Goal: Task Accomplishment & Management: Manage account settings

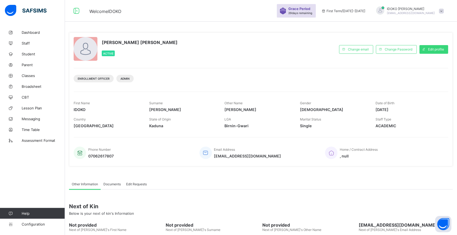
click at [310, 8] on span "Grace Period" at bounding box center [299, 9] width 22 height 4
click at [312, 12] on span "29 days remaining" at bounding box center [300, 12] width 24 height 3
click at [28, 41] on link "Staff" at bounding box center [32, 43] width 65 height 11
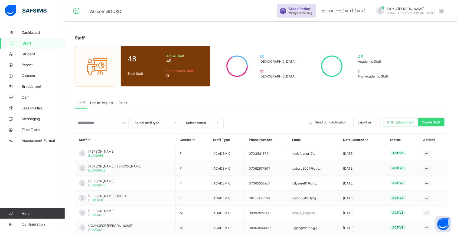
click at [119, 100] on div "Roles" at bounding box center [123, 102] width 14 height 11
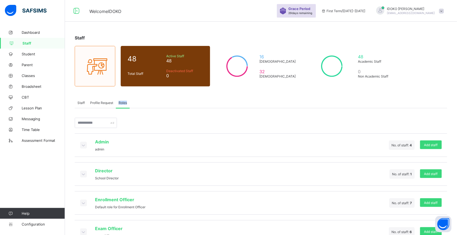
click at [119, 100] on div "Roles" at bounding box center [123, 102] width 14 height 11
click at [412, 144] on span "4" at bounding box center [411, 145] width 2 height 4
click at [81, 147] on div at bounding box center [83, 145] width 7 height 7
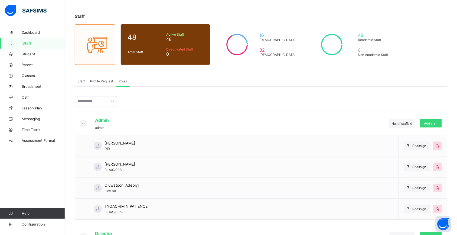
scroll to position [71, 0]
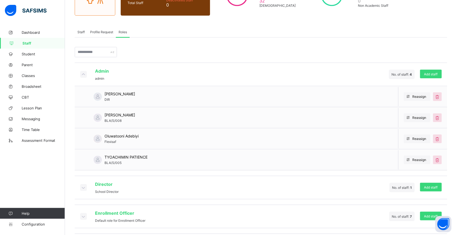
click at [83, 72] on icon at bounding box center [83, 74] width 6 height 5
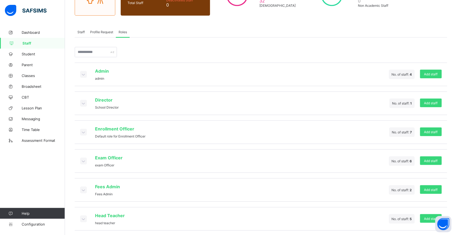
click at [81, 103] on icon at bounding box center [83, 103] width 6 height 5
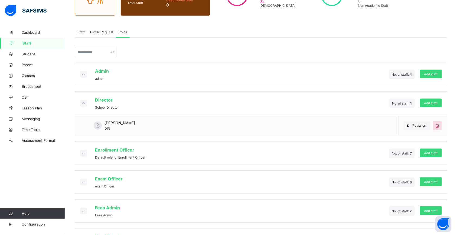
click at [81, 103] on icon at bounding box center [83, 103] width 6 height 5
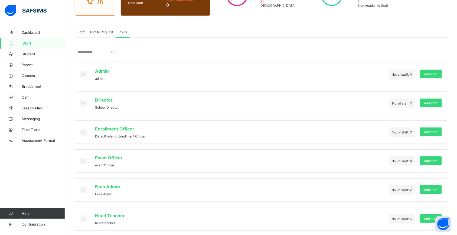
click at [84, 130] on icon at bounding box center [83, 132] width 6 height 5
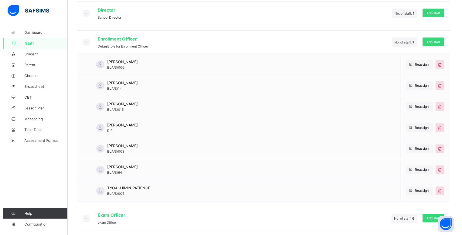
scroll to position [162, 0]
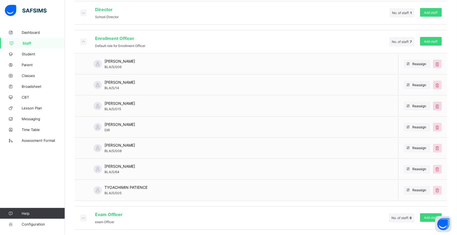
click at [440, 104] on icon at bounding box center [437, 106] width 6 height 5
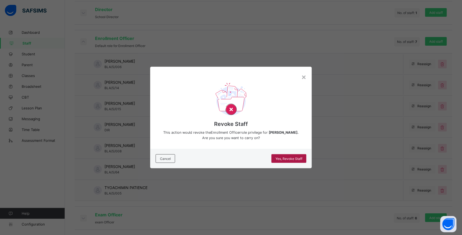
click at [288, 157] on span "Yes, Revoke Staff" at bounding box center [288, 159] width 27 height 4
click at [292, 160] on span "Yes, Revoke Staff" at bounding box center [288, 159] width 27 height 4
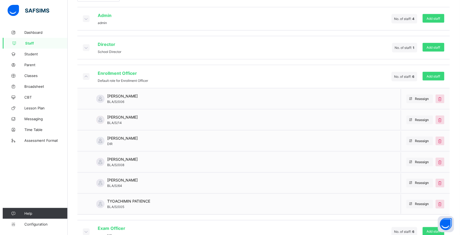
scroll to position [130, 0]
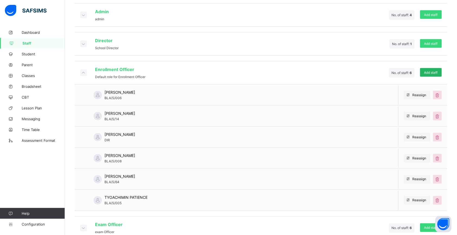
click at [442, 68] on div "Add staff" at bounding box center [431, 72] width 22 height 9
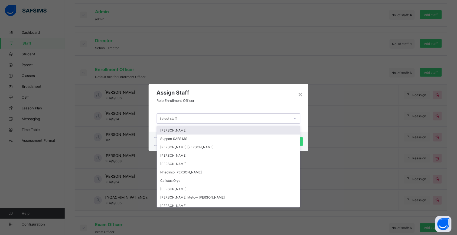
click at [295, 119] on icon at bounding box center [294, 118] width 3 height 5
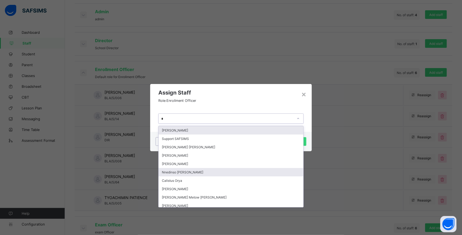
type input "**"
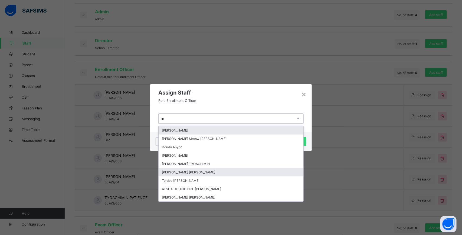
click at [249, 168] on div "[PERSON_NAME] [PERSON_NAME]" at bounding box center [231, 172] width 145 height 8
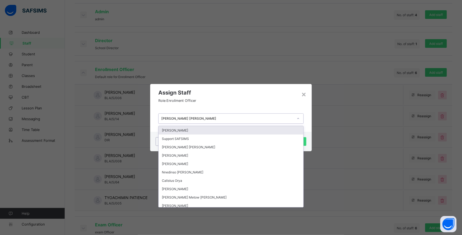
click at [299, 117] on icon at bounding box center [298, 118] width 3 height 5
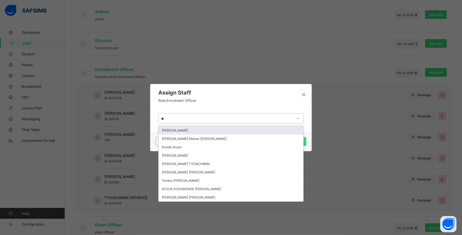
type input "***"
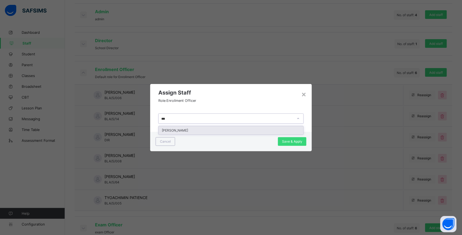
click at [218, 129] on div "[PERSON_NAME]" at bounding box center [231, 130] width 145 height 8
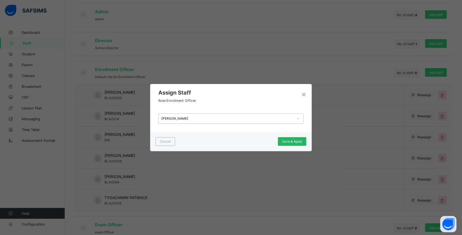
click at [298, 140] on span "Save & Apply" at bounding box center [292, 142] width 20 height 4
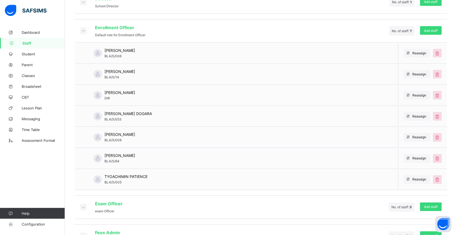
scroll to position [173, 0]
click at [83, 27] on icon at bounding box center [83, 29] width 6 height 5
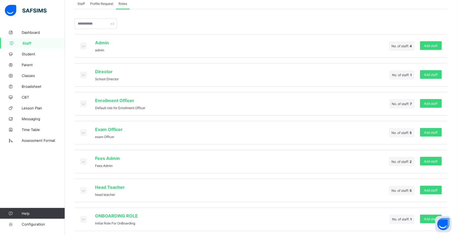
click at [84, 130] on icon at bounding box center [83, 132] width 6 height 5
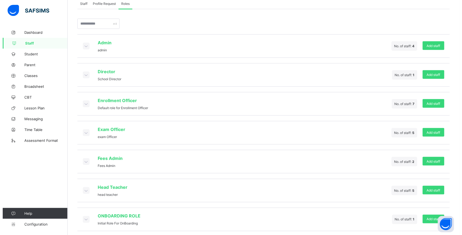
scroll to position [173, 0]
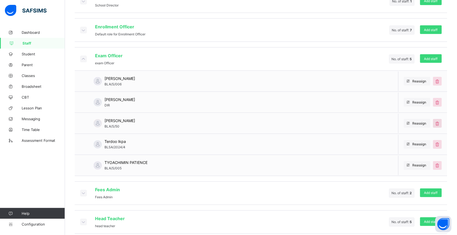
click at [440, 121] on icon at bounding box center [437, 123] width 6 height 5
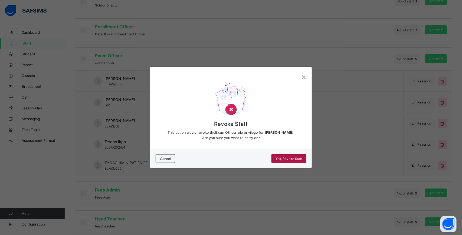
click at [293, 158] on span "Yes, Revoke Staff" at bounding box center [288, 159] width 27 height 4
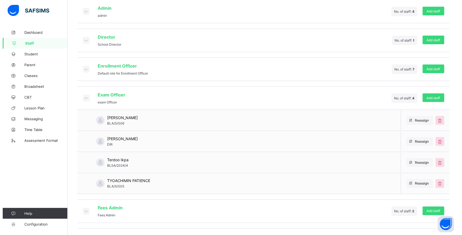
scroll to position [136, 0]
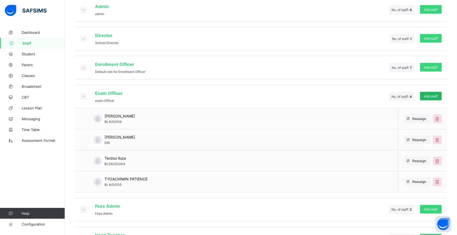
click at [434, 94] on span "Add staff" at bounding box center [431, 96] width 14 height 4
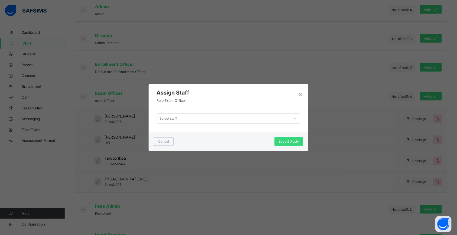
click at [295, 118] on icon at bounding box center [294, 118] width 3 height 5
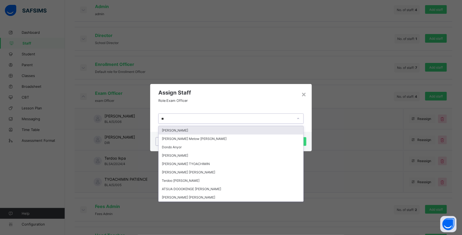
type input "***"
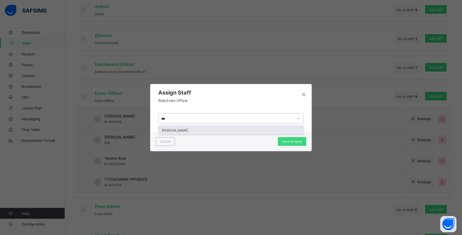
click at [263, 129] on div "[PERSON_NAME]" at bounding box center [231, 130] width 145 height 8
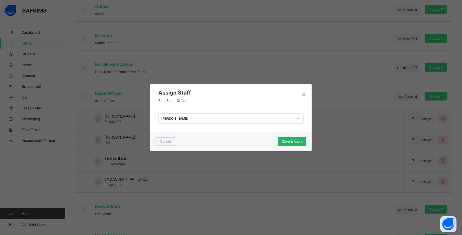
click at [288, 145] on div "Save & Apply" at bounding box center [292, 141] width 28 height 9
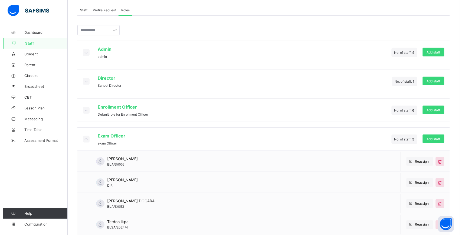
scroll to position [105, 0]
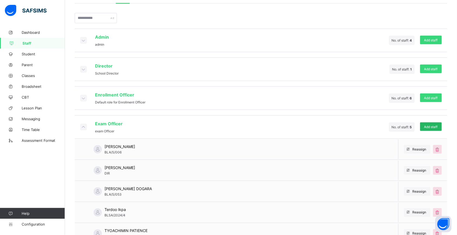
click at [437, 126] on span "Add staff" at bounding box center [431, 127] width 14 height 4
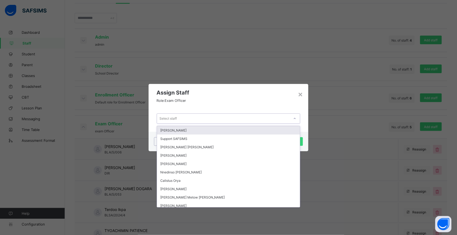
click at [233, 116] on div "Select staff" at bounding box center [223, 119] width 133 height 8
click at [213, 130] on div "[PERSON_NAME]" at bounding box center [228, 130] width 143 height 8
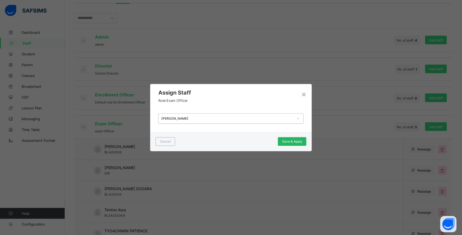
click at [289, 139] on div "Save & Apply" at bounding box center [292, 141] width 28 height 9
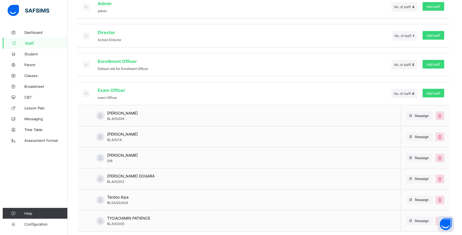
scroll to position [156, 0]
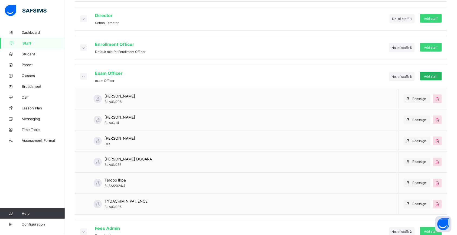
click at [430, 76] on span "Add staff" at bounding box center [431, 76] width 14 height 4
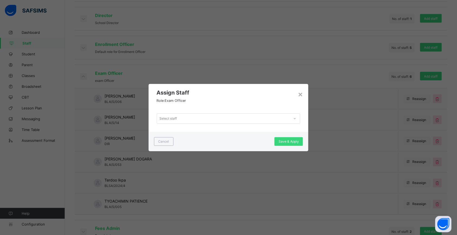
click at [259, 120] on div "Select staff" at bounding box center [223, 119] width 133 height 8
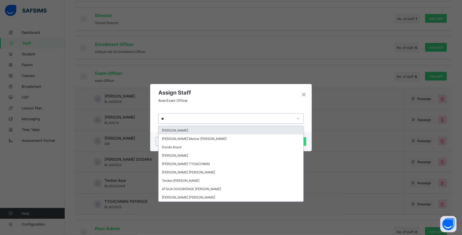
type input "***"
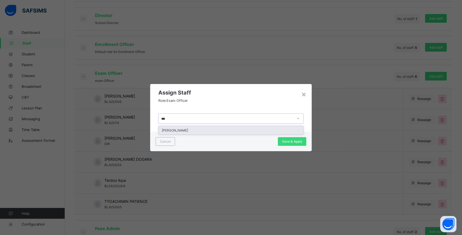
click at [260, 129] on div "[PERSON_NAME]" at bounding box center [231, 130] width 145 height 8
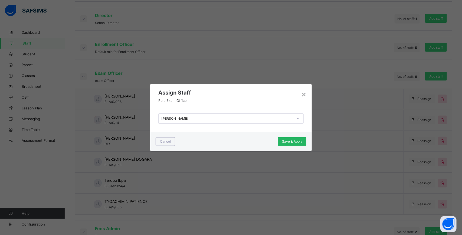
click at [295, 139] on div "Save & Apply" at bounding box center [292, 141] width 28 height 9
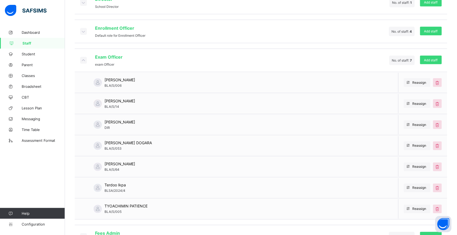
scroll to position [174, 0]
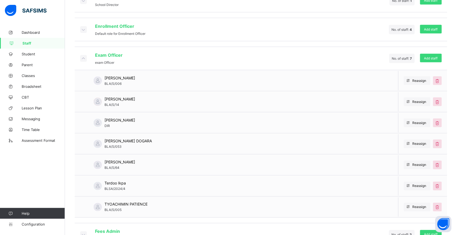
click at [83, 56] on icon at bounding box center [83, 58] width 6 height 5
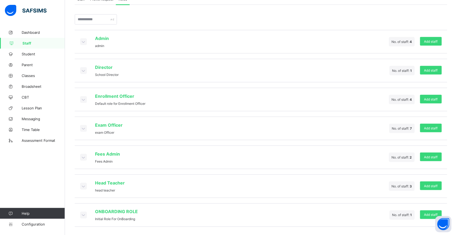
scroll to position [99, 0]
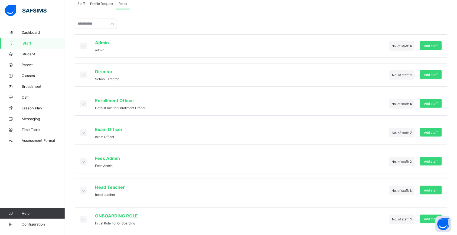
click at [80, 159] on icon at bounding box center [83, 161] width 6 height 5
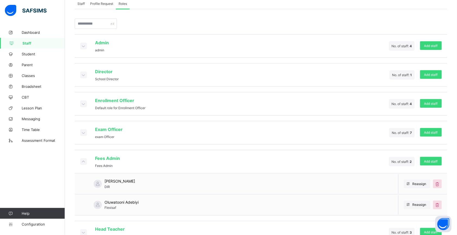
scroll to position [141, 0]
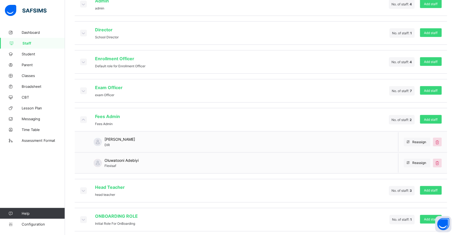
click at [84, 117] on icon at bounding box center [83, 119] width 6 height 5
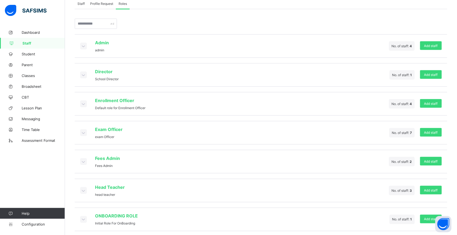
click at [83, 188] on icon at bounding box center [83, 190] width 6 height 5
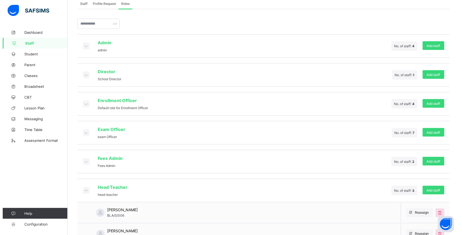
scroll to position [162, 0]
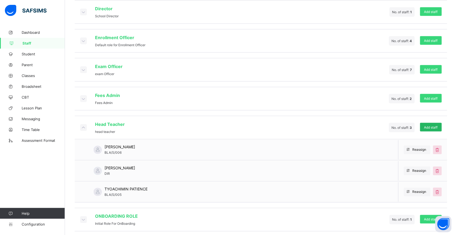
click at [434, 123] on div "Add staff" at bounding box center [431, 127] width 22 height 9
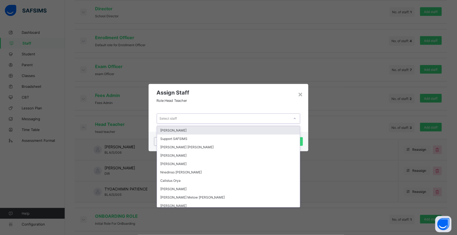
click at [261, 117] on div "Select staff" at bounding box center [223, 119] width 133 height 8
click at [251, 130] on div "[PERSON_NAME]" at bounding box center [228, 130] width 143 height 8
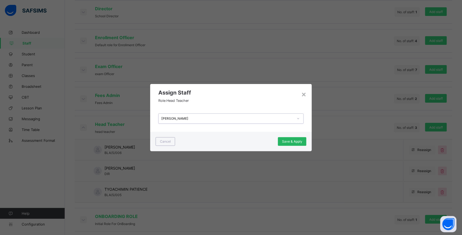
click at [291, 141] on span "Save & Apply" at bounding box center [292, 142] width 20 height 4
click at [300, 140] on span "Save & Apply" at bounding box center [292, 142] width 20 height 4
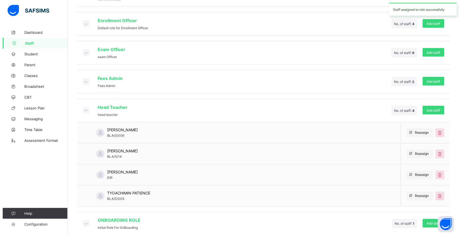
scroll to position [183, 0]
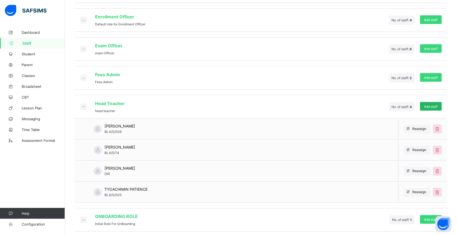
click at [437, 105] on span "Add staff" at bounding box center [431, 107] width 14 height 4
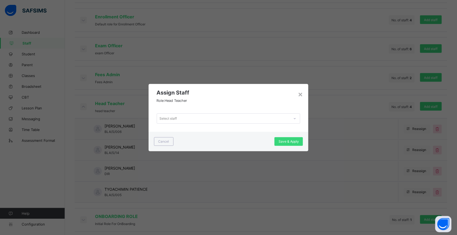
click at [296, 119] on icon at bounding box center [294, 118] width 3 height 5
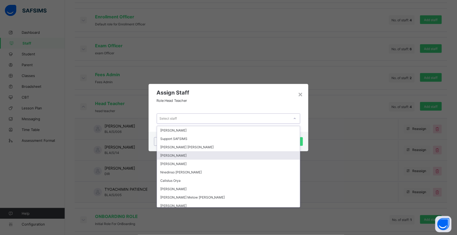
click at [241, 153] on div "[PERSON_NAME]" at bounding box center [228, 156] width 143 height 8
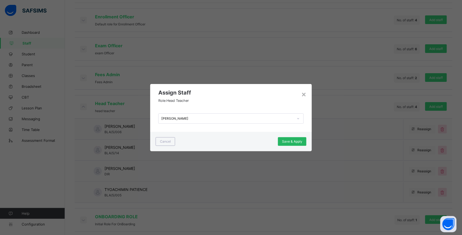
click at [297, 139] on div "Save & Apply" at bounding box center [292, 141] width 28 height 9
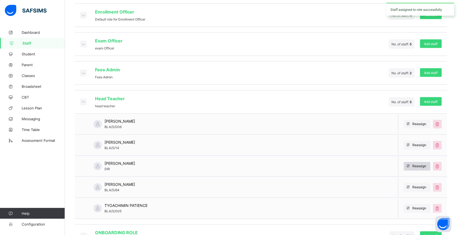
scroll to position [203, 0]
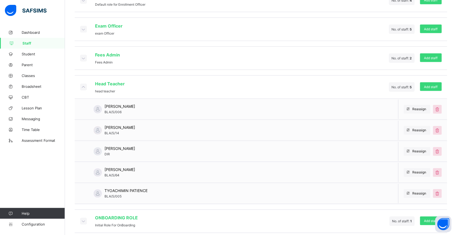
click at [159, 150] on div "[PERSON_NAME] DIR Reassign" at bounding box center [261, 151] width 372 height 21
click at [440, 83] on div "Add staff" at bounding box center [431, 87] width 22 height 9
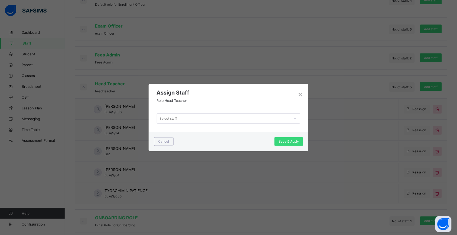
click at [296, 118] on icon at bounding box center [294, 118] width 3 height 5
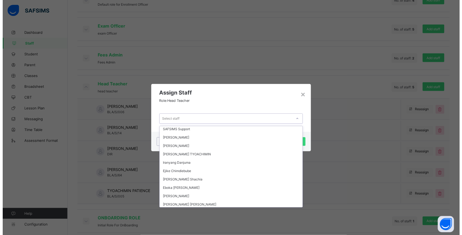
scroll to position [112, 0]
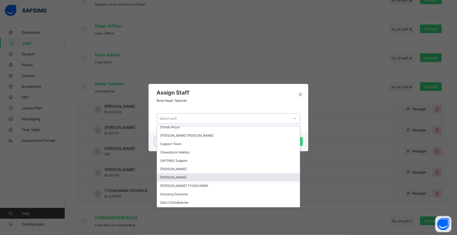
click at [177, 173] on div "[PERSON_NAME]" at bounding box center [228, 177] width 143 height 8
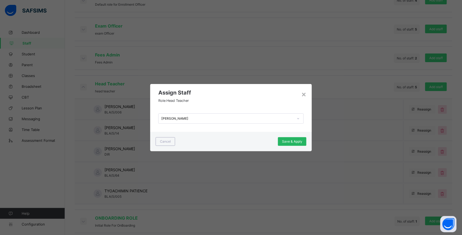
click at [286, 141] on span "Save & Apply" at bounding box center [292, 142] width 20 height 4
click at [283, 141] on span "Save & Apply" at bounding box center [292, 142] width 20 height 4
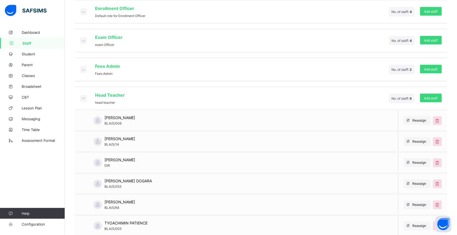
scroll to position [225, 0]
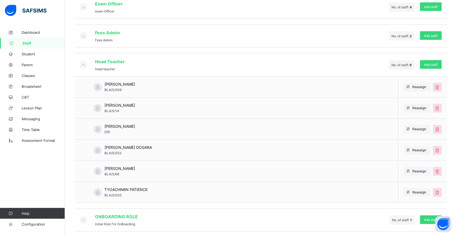
click at [83, 62] on icon at bounding box center [83, 64] width 6 height 5
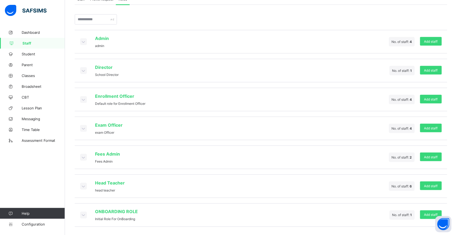
scroll to position [99, 0]
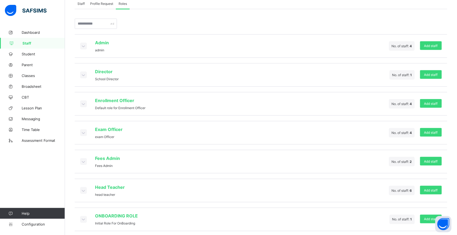
click at [84, 217] on icon at bounding box center [83, 219] width 6 height 5
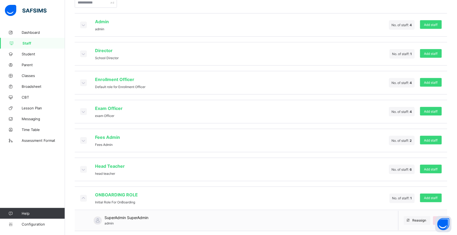
click at [84, 196] on icon at bounding box center [83, 198] width 6 height 5
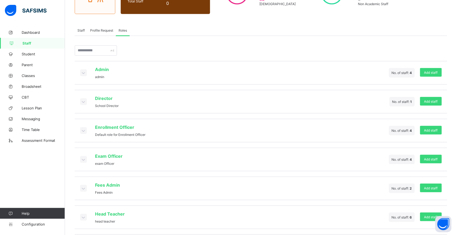
scroll to position [99, 0]
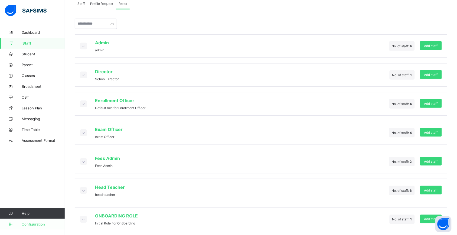
click at [38, 227] on link "Configuration" at bounding box center [32, 224] width 65 height 11
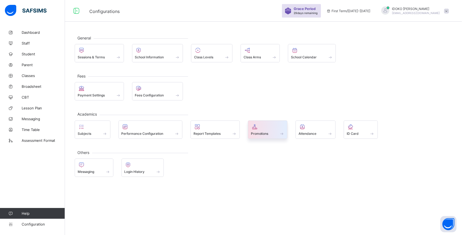
click at [281, 136] on span at bounding box center [281, 133] width 5 height 5
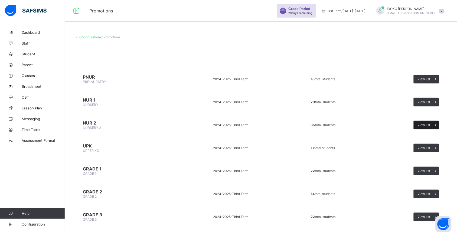
click at [430, 123] on span "View list" at bounding box center [423, 125] width 13 height 4
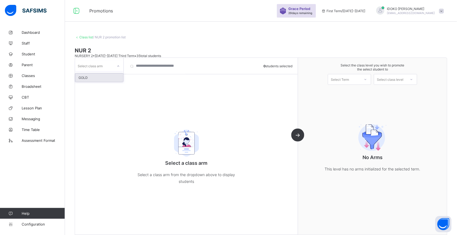
click at [115, 61] on div at bounding box center [118, 66] width 10 height 10
click at [114, 74] on div "GOLD" at bounding box center [99, 78] width 48 height 8
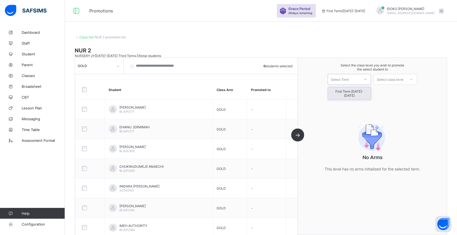
click at [367, 80] on icon at bounding box center [365, 79] width 3 height 5
click at [368, 88] on div "First Term [DATE]-[DATE]" at bounding box center [349, 93] width 43 height 12
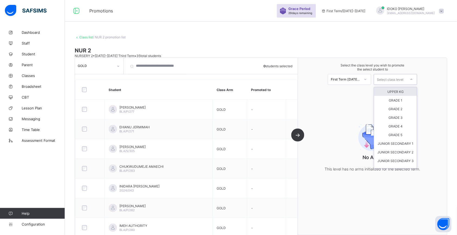
click at [413, 79] on icon at bounding box center [411, 79] width 3 height 5
click at [402, 92] on div "UPPER KG" at bounding box center [395, 91] width 43 height 9
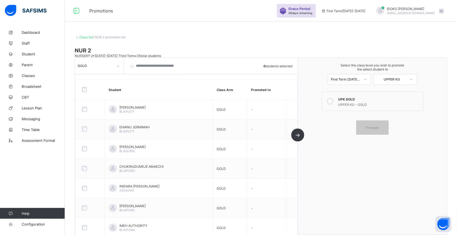
click at [87, 37] on link "Class list" at bounding box center [86, 37] width 14 height 4
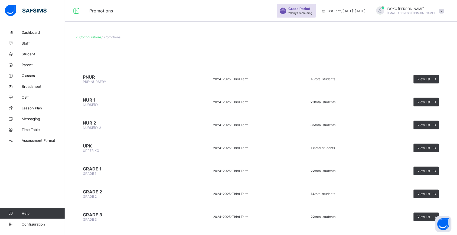
click at [87, 37] on link "Configurations" at bounding box center [90, 37] width 22 height 4
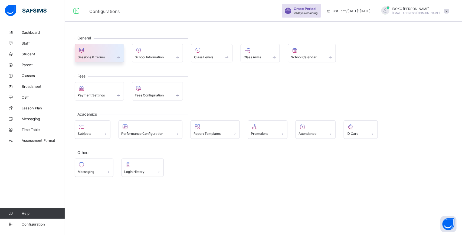
click at [102, 58] on span "Sessions & Terms" at bounding box center [91, 57] width 27 height 4
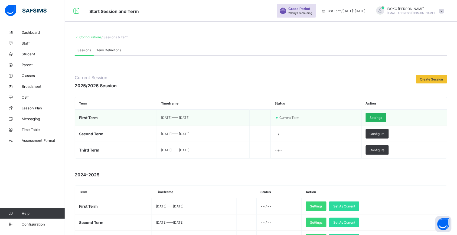
click at [382, 117] on span "Settings" at bounding box center [376, 118] width 12 height 4
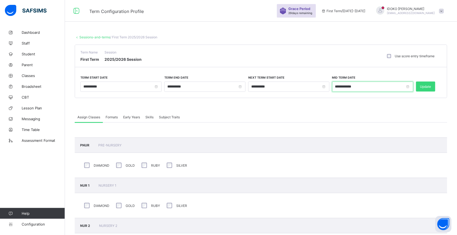
click at [407, 86] on input "**********" at bounding box center [372, 87] width 81 height 10
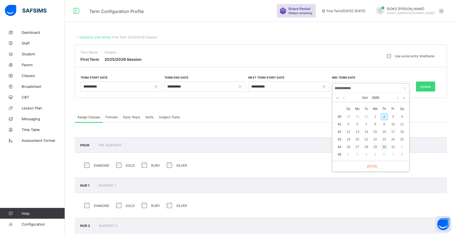
click at [385, 145] on div "30" at bounding box center [384, 147] width 7 height 7
type input "**********"
click at [419, 87] on div "Update" at bounding box center [425, 87] width 19 height 10
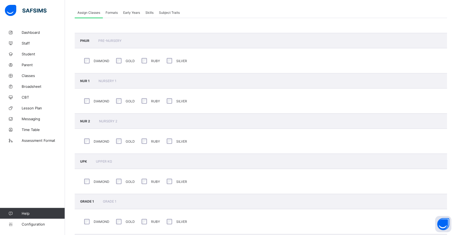
scroll to position [96, 0]
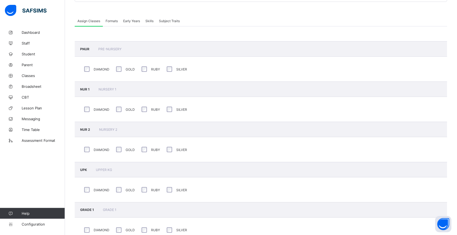
click at [106, 16] on div "Formats" at bounding box center [112, 20] width 18 height 11
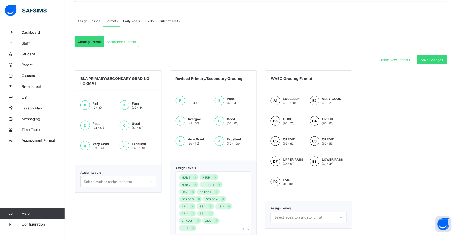
scroll to position [103, 0]
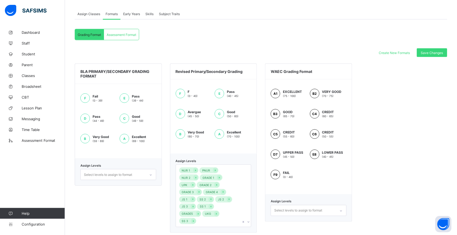
click at [121, 34] on span "Assessment Format" at bounding box center [121, 35] width 29 height 4
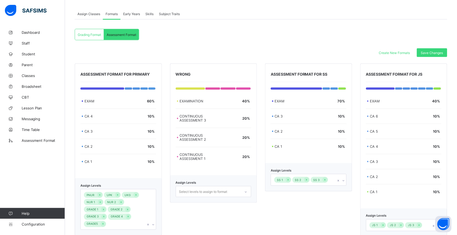
click at [139, 16] on div "Early Years" at bounding box center [131, 13] width 22 height 11
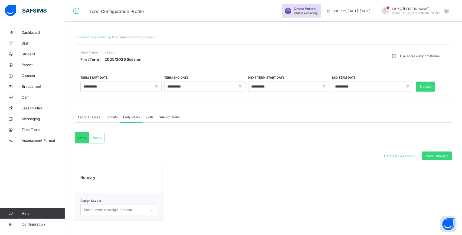
click at [152, 112] on div "Skills" at bounding box center [150, 117] width 14 height 11
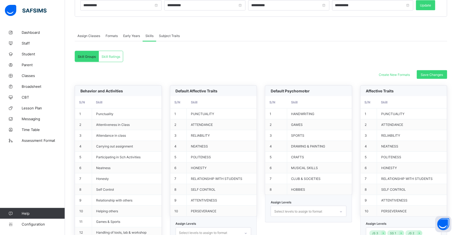
scroll to position [79, 0]
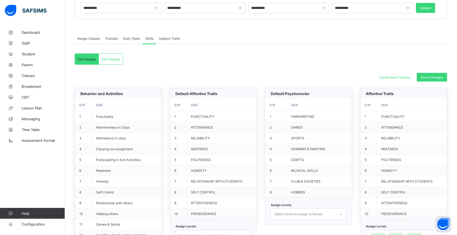
click at [107, 58] on span "Skill Ratings" at bounding box center [110, 59] width 19 height 4
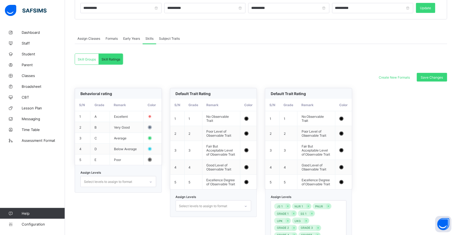
click at [170, 33] on div "Subject Traits" at bounding box center [169, 38] width 26 height 11
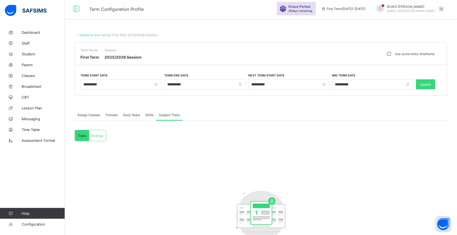
scroll to position [0, 0]
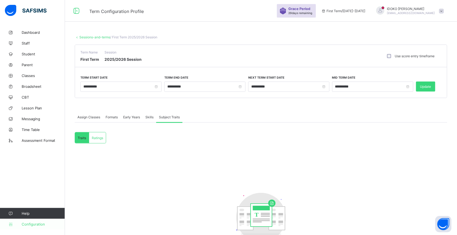
click at [32, 226] on span "Configuration" at bounding box center [43, 224] width 43 height 4
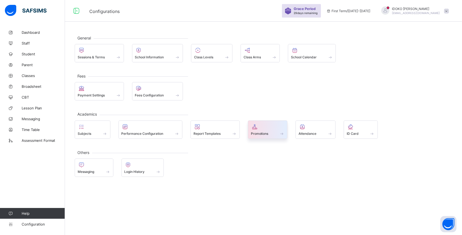
click at [279, 135] on div "Promotions" at bounding box center [268, 133] width 34 height 5
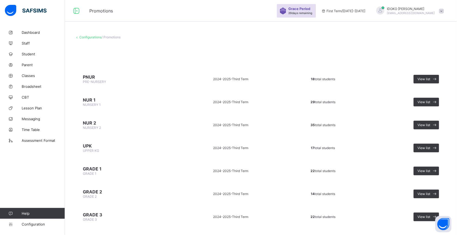
click at [436, 117] on td "View list" at bounding box center [405, 125] width 83 height 20
click at [437, 121] on span at bounding box center [434, 125] width 9 height 9
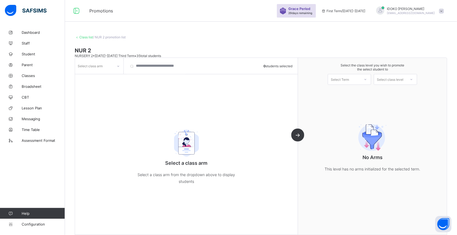
click at [116, 61] on div at bounding box center [118, 66] width 10 height 10
click at [109, 76] on div "GOLD" at bounding box center [99, 78] width 48 height 8
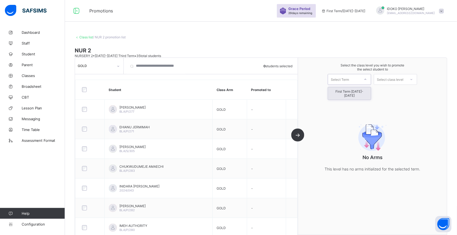
click at [367, 78] on icon at bounding box center [365, 79] width 3 height 5
click at [371, 87] on div "First Term [DATE]-[DATE]" at bounding box center [349, 93] width 43 height 12
click at [406, 78] on div "Select class level" at bounding box center [390, 80] width 32 height 8
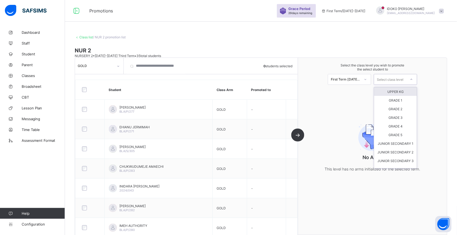
click at [403, 90] on div "UPPER KG" at bounding box center [395, 91] width 43 height 9
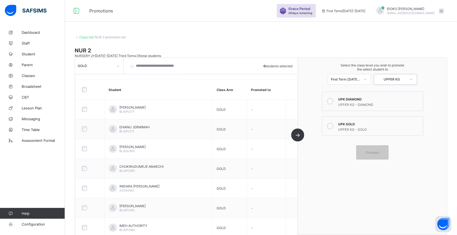
click at [340, 146] on div "UPK DIAMOND UPPER KG - DIAMOND UPK GOLD UPPER KG - GOLD Proceed" at bounding box center [372, 126] width 104 height 68
click at [85, 37] on link "Class list" at bounding box center [86, 37] width 14 height 4
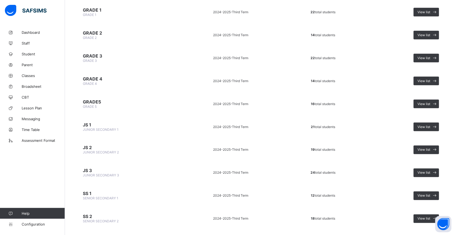
scroll to position [206, 0]
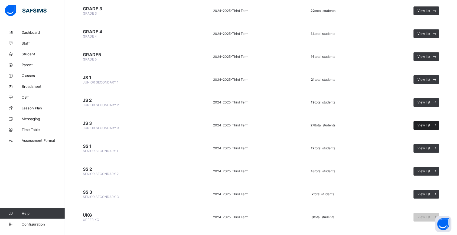
click at [426, 124] on span "View list" at bounding box center [423, 126] width 13 height 4
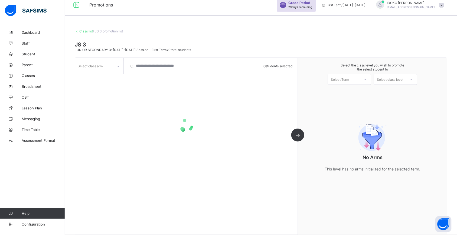
scroll to position [13, 0]
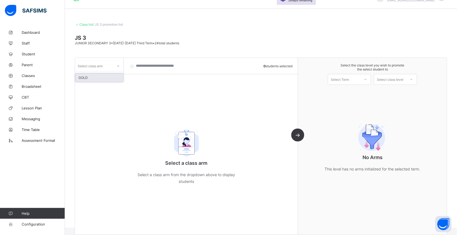
click at [117, 67] on icon at bounding box center [118, 66] width 3 height 5
click at [116, 81] on div "GOLD" at bounding box center [99, 78] width 48 height 8
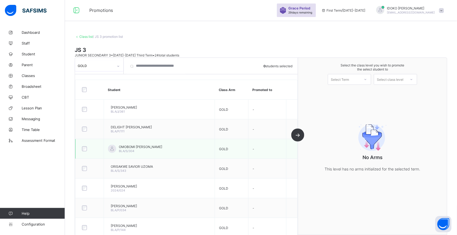
scroll to position [0, 0]
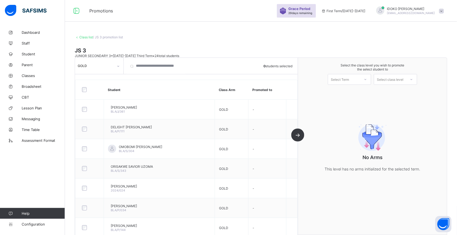
click at [88, 33] on div "Class list / JS 3 promotion list JS 3 JUNIOR SECONDARY 3 • [DATE]-[DATE] Third …" at bounding box center [261, 134] width 392 height 214
click at [88, 37] on link "Class list" at bounding box center [86, 37] width 14 height 4
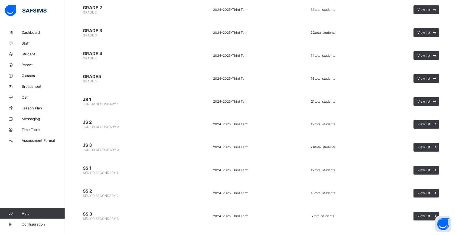
scroll to position [206, 0]
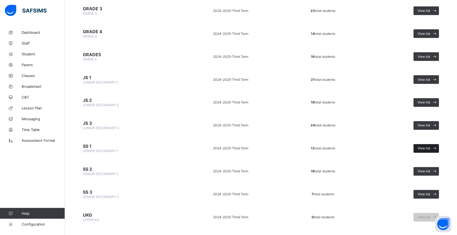
click at [430, 147] on span "View list" at bounding box center [423, 149] width 13 height 4
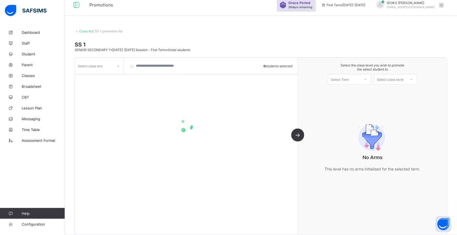
scroll to position [13, 0]
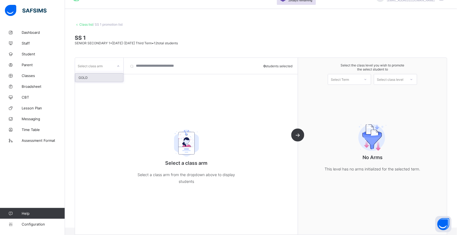
click at [114, 66] on div at bounding box center [118, 66] width 9 height 9
click at [117, 79] on div "GOLD" at bounding box center [99, 78] width 48 height 8
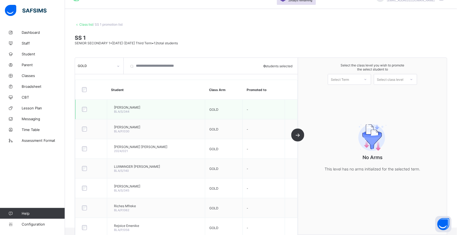
click at [89, 107] on div at bounding box center [91, 109] width 21 height 5
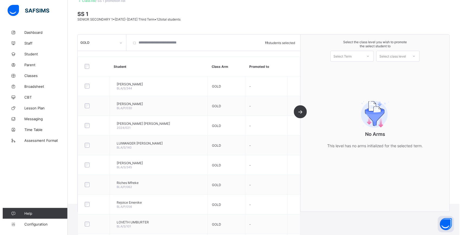
scroll to position [24, 0]
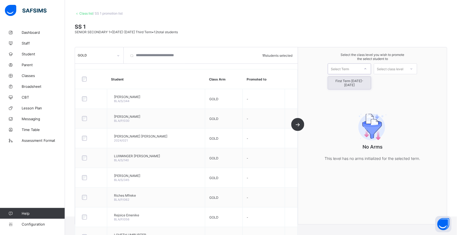
click at [359, 69] on div "Select Term" at bounding box center [344, 69] width 32 height 8
click at [358, 80] on div "First Term [DATE]-[DATE]" at bounding box center [349, 83] width 43 height 12
click at [403, 68] on div "Select class level" at bounding box center [390, 69] width 27 height 11
click at [406, 79] on div "SENIOR SECONDARY 2" at bounding box center [395, 81] width 43 height 9
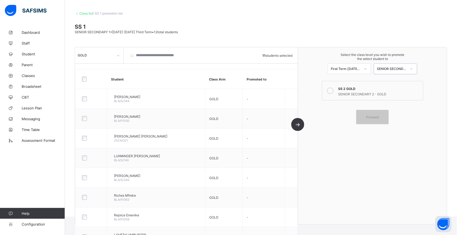
click at [339, 88] on label "SS 2 GOLD SENIOR SECONDARY 2 - GOLD" at bounding box center [372, 90] width 101 height 19
click at [371, 113] on div "Proceed" at bounding box center [372, 112] width 104 height 4
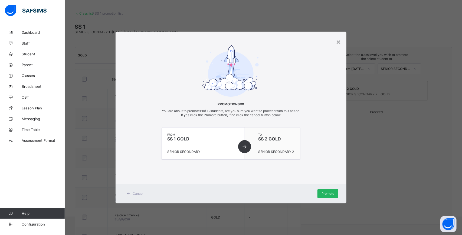
click at [331, 192] on span "Promote" at bounding box center [327, 194] width 13 height 4
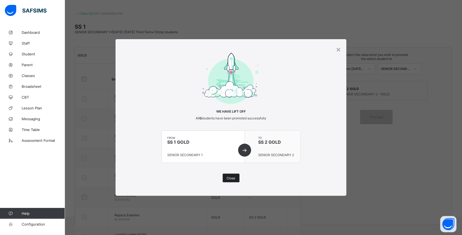
click at [230, 175] on div "Close" at bounding box center [231, 178] width 17 height 9
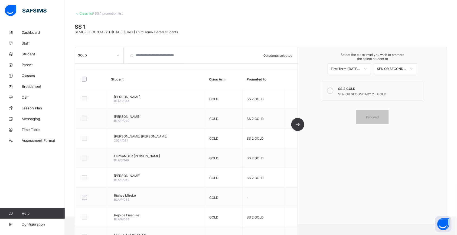
click at [88, 11] on link "Class list" at bounding box center [86, 13] width 14 height 4
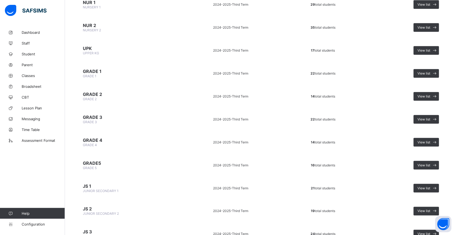
scroll to position [183, 0]
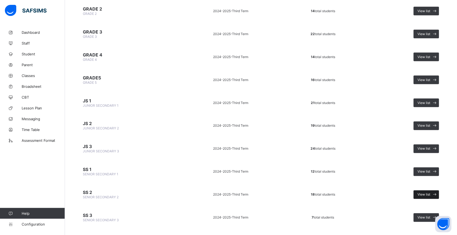
click at [421, 191] on div "View list" at bounding box center [425, 195] width 25 height 9
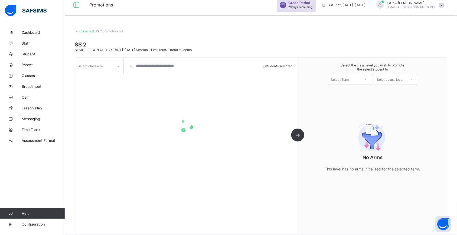
scroll to position [13, 0]
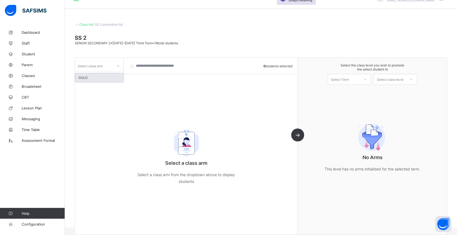
click at [114, 68] on div at bounding box center [118, 66] width 9 height 9
click at [114, 78] on div "GOLD" at bounding box center [99, 78] width 48 height 8
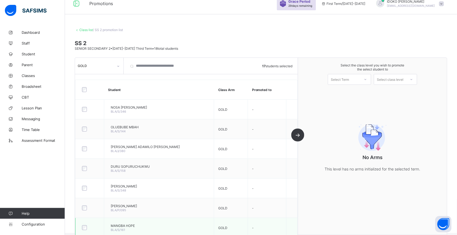
scroll to position [0, 0]
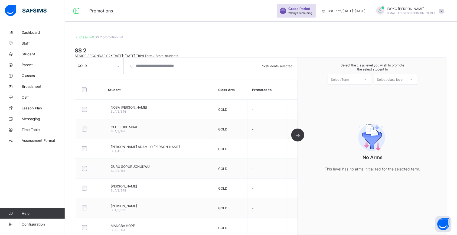
click at [367, 78] on icon at bounding box center [365, 79] width 3 height 5
click at [364, 93] on div "First Term [DATE]-[DATE]" at bounding box center [349, 93] width 43 height 12
click at [403, 82] on div "Select class level" at bounding box center [390, 79] width 27 height 11
click at [409, 91] on div "SENIOR SECONDARY 3" at bounding box center [395, 91] width 43 height 9
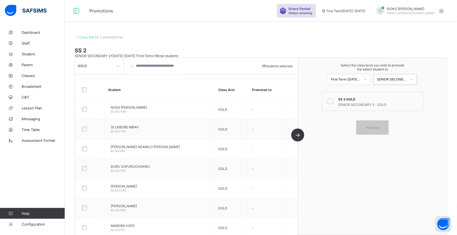
click at [341, 106] on label "SS 3 GOLD SENIOR SECONDARY 3 - GOLD" at bounding box center [372, 101] width 101 height 19
click at [366, 121] on div "Proceed" at bounding box center [372, 123] width 104 height 4
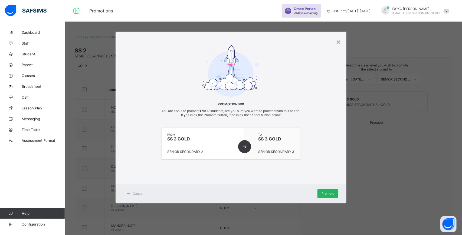
click at [330, 192] on span "Promote" at bounding box center [327, 194] width 13 height 4
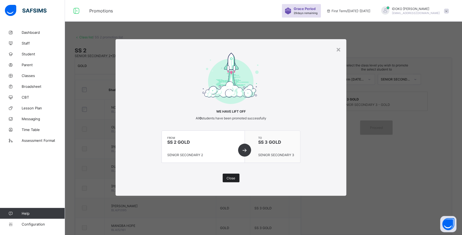
click at [232, 174] on div "Close" at bounding box center [231, 178] width 17 height 9
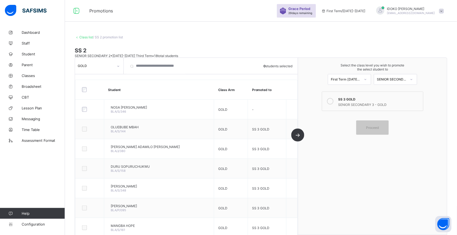
click at [88, 38] on link "Class list" at bounding box center [86, 37] width 14 height 4
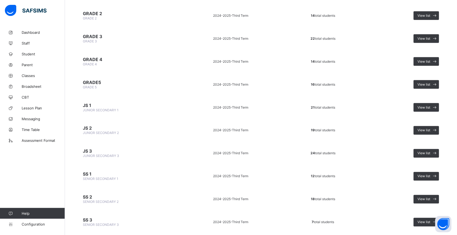
scroll to position [206, 0]
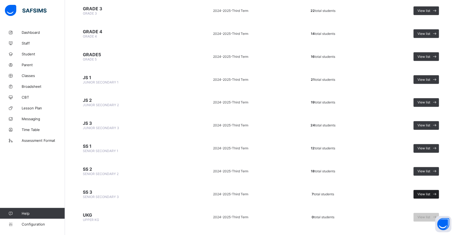
click at [430, 193] on span "View list" at bounding box center [423, 195] width 13 height 4
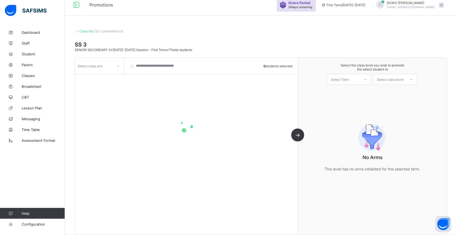
scroll to position [13, 0]
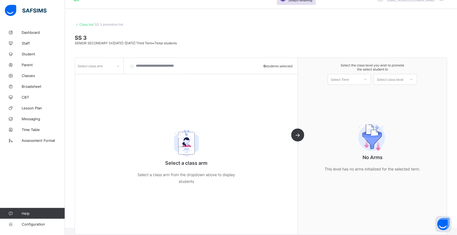
click at [113, 70] on div at bounding box center [118, 66] width 10 height 10
click at [114, 75] on div "GOLD" at bounding box center [99, 78] width 48 height 8
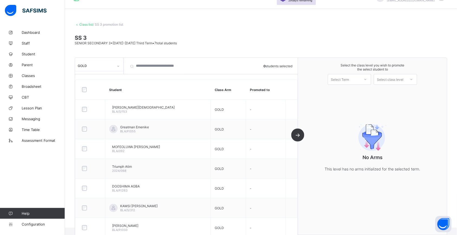
click at [83, 87] on div at bounding box center [91, 89] width 22 height 11
click at [360, 79] on div "Select Term" at bounding box center [344, 80] width 32 height 8
click at [403, 77] on div "Select class level" at bounding box center [390, 79] width 27 height 11
click at [413, 101] on div "Select the class level you wish to promote the select student to Select Term Se…" at bounding box center [372, 146] width 149 height 177
click at [90, 24] on link "Class list" at bounding box center [86, 24] width 14 height 4
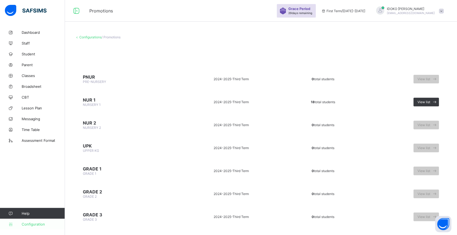
click at [43, 226] on span "Configuration" at bounding box center [43, 224] width 43 height 4
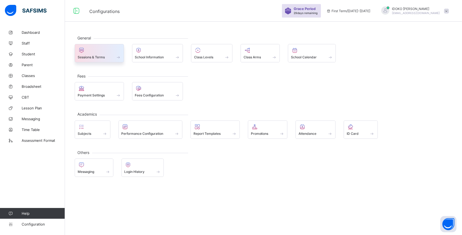
click at [115, 60] on div "Sessions & Terms" at bounding box center [99, 53] width 49 height 18
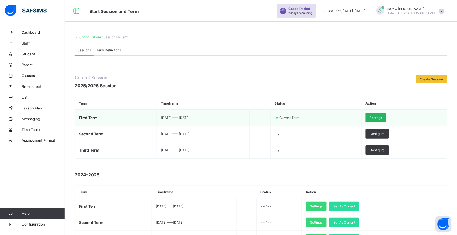
click at [382, 118] on span "Settings" at bounding box center [376, 118] width 12 height 4
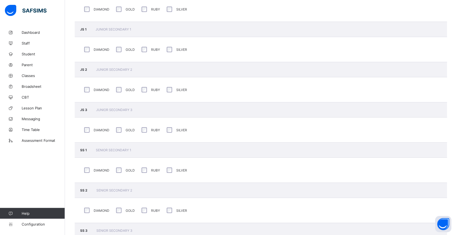
scroll to position [551, 0]
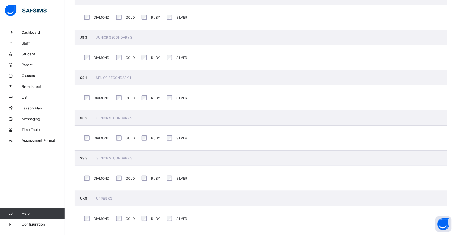
click at [85, 197] on span "UKG" at bounding box center [84, 199] width 8 height 4
drag, startPoint x: 105, startPoint y: 209, endPoint x: 111, endPoint y: 212, distance: 7.5
click at [91, 213] on div "DIAMOND" at bounding box center [95, 218] width 29 height 11
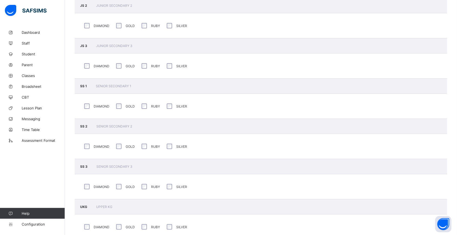
scroll to position [541, 0]
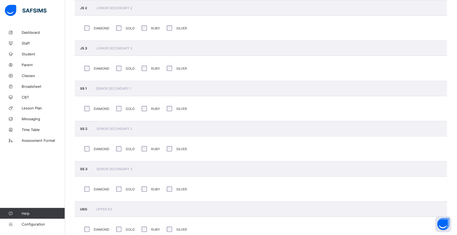
click at [110, 202] on div "UKG UPPER KG" at bounding box center [261, 209] width 372 height 15
click at [82, 208] on span "UKG" at bounding box center [84, 210] width 8 height 4
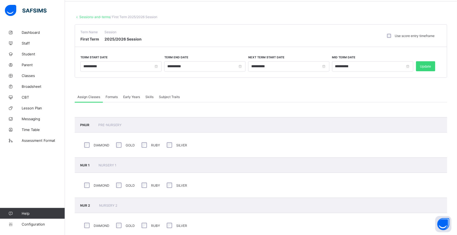
scroll to position [0, 0]
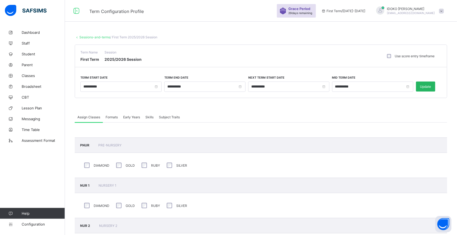
click at [430, 83] on div "Update" at bounding box center [425, 87] width 19 height 10
click at [102, 37] on link "Sessions-and-terms" at bounding box center [94, 37] width 31 height 4
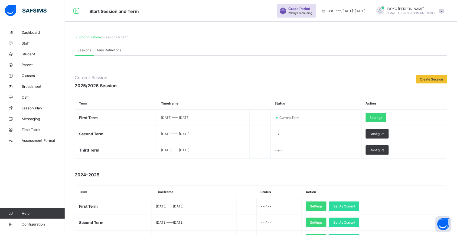
click at [87, 38] on link "Configurations" at bounding box center [90, 37] width 22 height 4
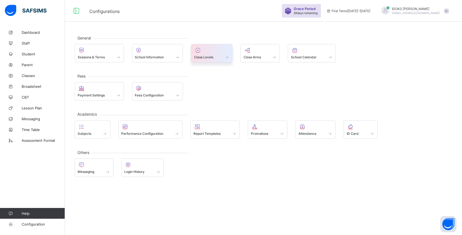
click at [229, 55] on span at bounding box center [211, 54] width 35 height 1
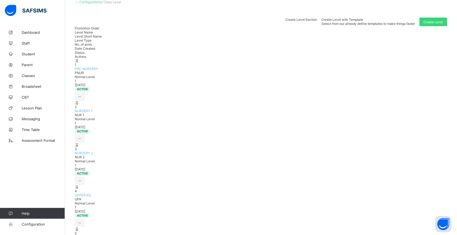
scroll to position [85, 0]
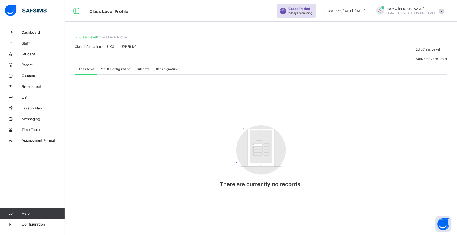
click at [92, 37] on link "Class Level" at bounding box center [88, 37] width 18 height 4
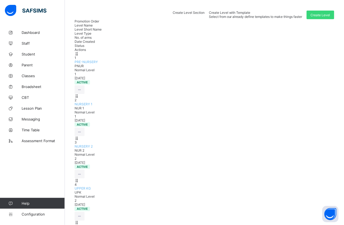
scroll to position [100, 0]
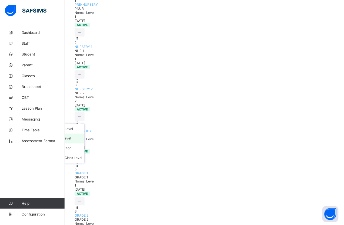
click at [84, 134] on li "Edit Class Level" at bounding box center [61, 139] width 48 height 10
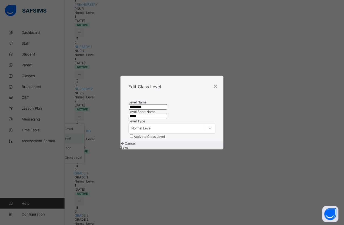
type input "*********"
type input "*****"
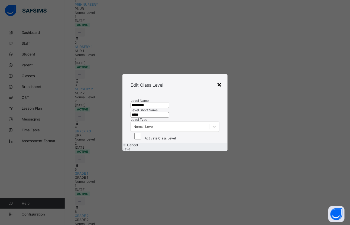
click at [219, 80] on div "×" at bounding box center [219, 84] width 5 height 9
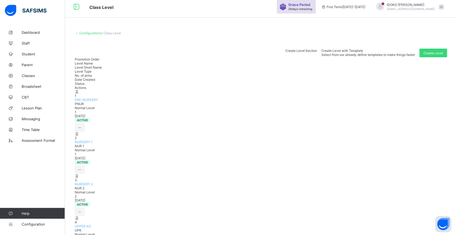
scroll to position [0, 0]
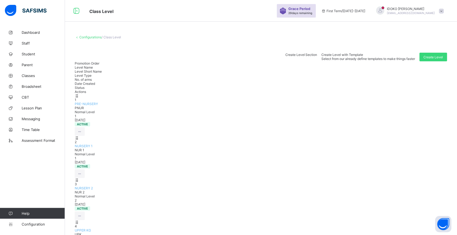
click at [94, 37] on link "Configurations" at bounding box center [90, 37] width 22 height 4
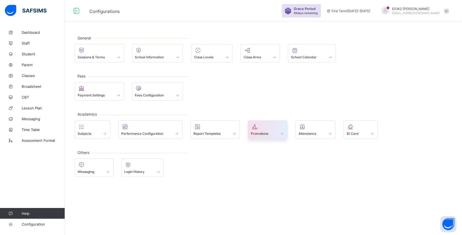
click at [277, 128] on div at bounding box center [268, 127] width 34 height 6
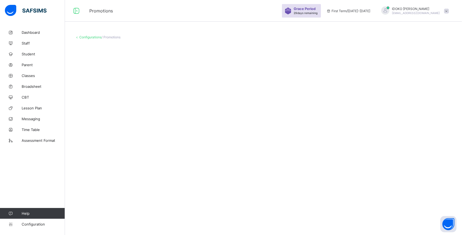
click at [98, 37] on link "Configurations" at bounding box center [90, 37] width 22 height 4
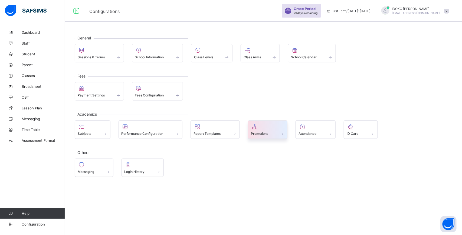
click at [279, 129] on div at bounding box center [268, 127] width 34 height 6
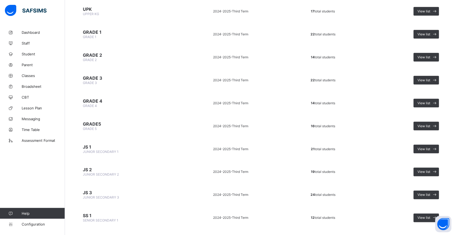
scroll to position [206, 0]
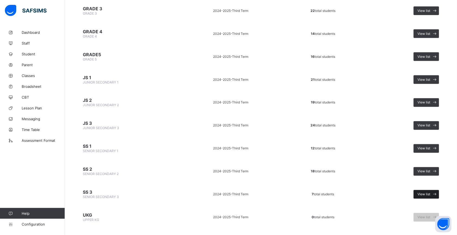
click at [430, 190] on div "View list" at bounding box center [425, 194] width 25 height 9
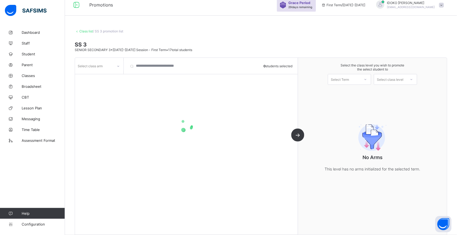
scroll to position [13, 0]
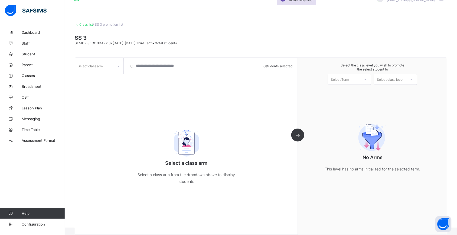
click at [117, 67] on icon at bounding box center [118, 66] width 3 height 5
click at [119, 76] on div "GOLD" at bounding box center [99, 78] width 48 height 8
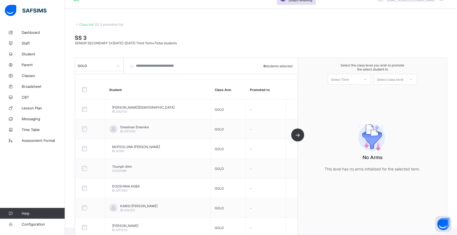
click at [95, 91] on div at bounding box center [90, 89] width 19 height 5
click at [370, 81] on div at bounding box center [365, 79] width 10 height 9
click at [416, 75] on div at bounding box center [411, 79] width 10 height 9
click at [416, 88] on div "UPPER KG" at bounding box center [395, 91] width 43 height 9
click at [360, 77] on div "Select Term" at bounding box center [344, 80] width 32 height 8
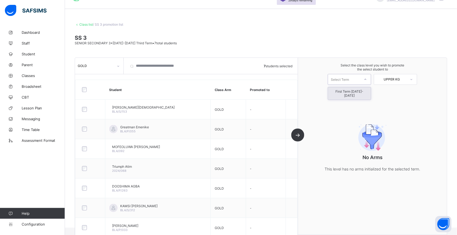
click at [368, 91] on div "First Term [DATE]-[DATE]" at bounding box center [349, 93] width 43 height 12
click at [37, 75] on span "Classes" at bounding box center [43, 76] width 43 height 4
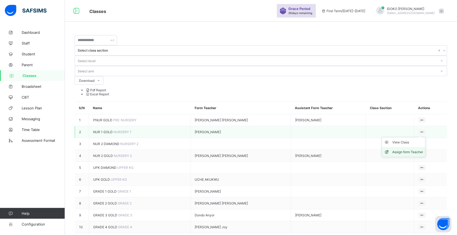
click at [422, 150] on div "Assign form Teacher" at bounding box center [407, 152] width 31 height 5
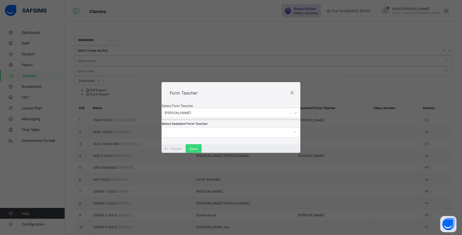
click at [290, 133] on div at bounding box center [294, 132] width 9 height 9
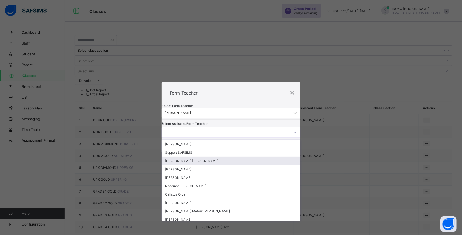
type input "*"
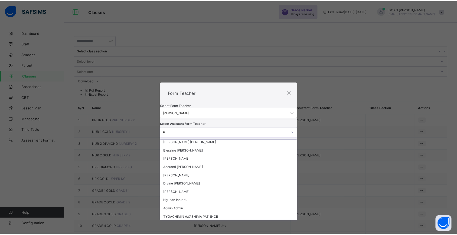
scroll to position [132, 0]
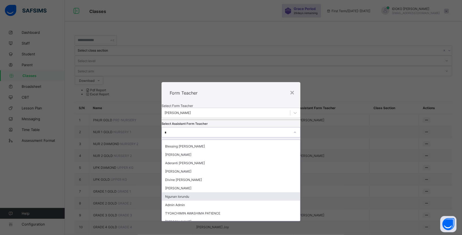
click at [242, 196] on div "Ngunan Iorundu" at bounding box center [231, 197] width 138 height 8
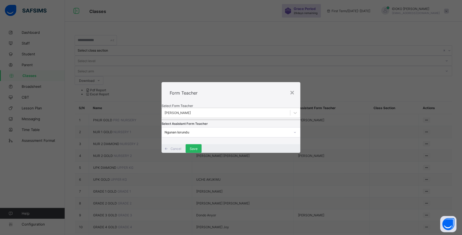
click at [197, 151] on span "Save" at bounding box center [194, 149] width 8 height 4
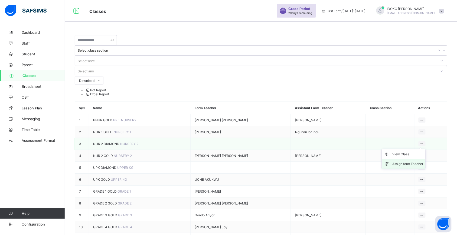
click at [416, 159] on li "Assign form Teacher" at bounding box center [403, 164] width 43 height 10
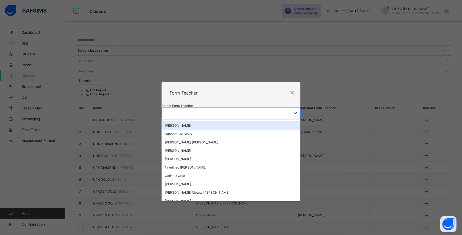
click at [292, 110] on icon at bounding box center [294, 112] width 5 height 5
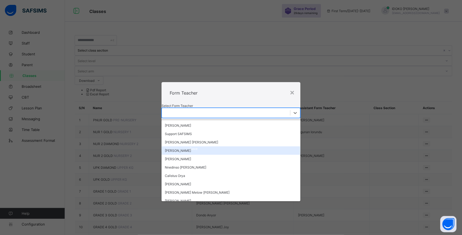
click at [244, 147] on div "[PERSON_NAME]" at bounding box center [231, 151] width 139 height 8
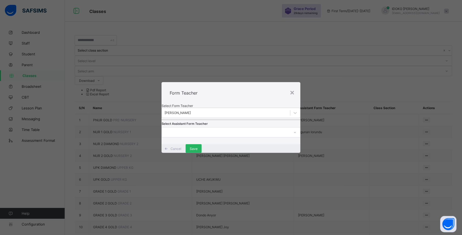
click at [202, 153] on div "Save" at bounding box center [194, 148] width 16 height 9
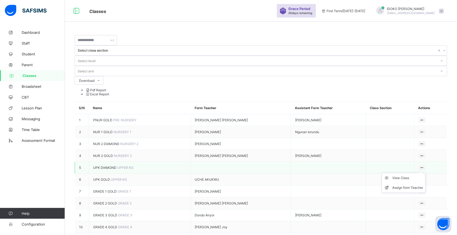
click at [424, 166] on icon at bounding box center [422, 168] width 5 height 4
click at [414, 185] on div "Assign form Teacher" at bounding box center [407, 187] width 31 height 5
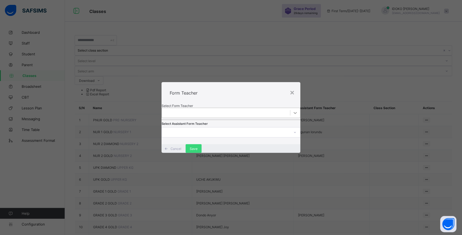
click at [290, 108] on div at bounding box center [295, 113] width 10 height 10
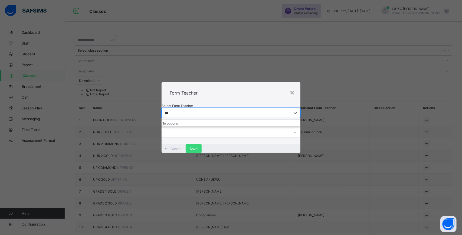
type input "**"
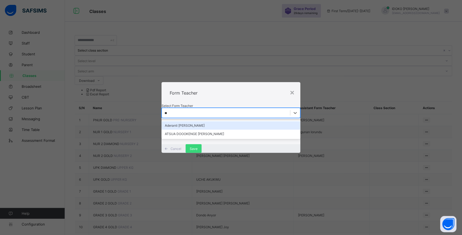
click at [208, 121] on div "Aderanti [PERSON_NAME]" at bounding box center [231, 125] width 139 height 8
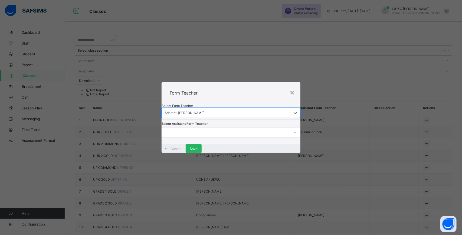
click at [197, 151] on span "Save" at bounding box center [194, 149] width 8 height 4
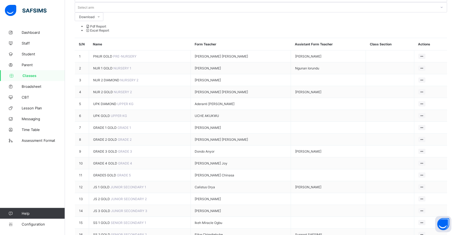
scroll to position [71, 0]
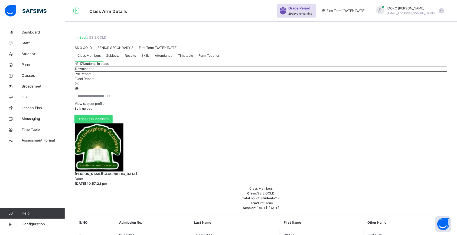
click at [102, 50] on div "SS 3 GOLD SENIOR SECONDARY 3 First Term [DATE]-[DATE]" at bounding box center [261, 47] width 372 height 5
click at [101, 50] on div "SS 3 GOLD SENIOR SECONDARY 3 First Term [DATE]-[DATE]" at bounding box center [261, 47] width 372 height 5
click at [30, 76] on span "Classes" at bounding box center [43, 75] width 43 height 5
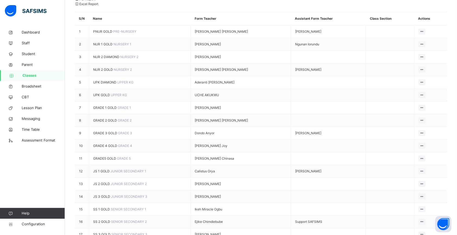
scroll to position [124, 0]
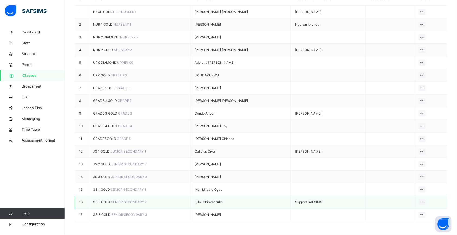
click at [98, 200] on span "SS 2 GOLD" at bounding box center [102, 202] width 18 height 4
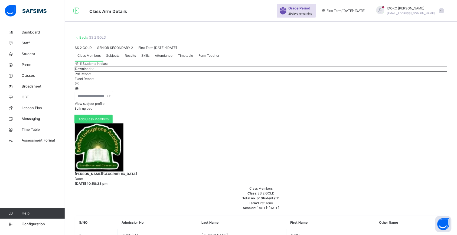
click at [84, 37] on link "Back" at bounding box center [83, 37] width 8 height 4
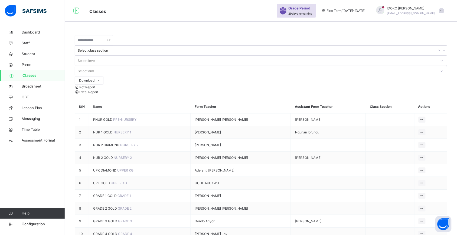
scroll to position [124, 0]
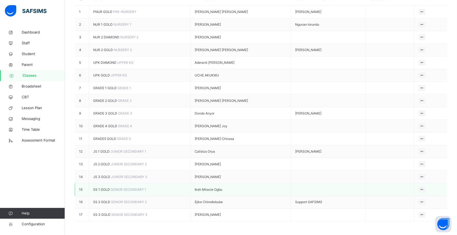
click at [98, 188] on span "SS 1 GOLD" at bounding box center [102, 190] width 18 height 4
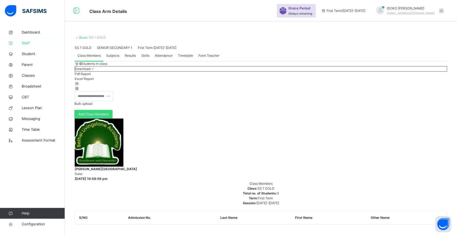
click at [34, 39] on link "Staff" at bounding box center [32, 43] width 65 height 11
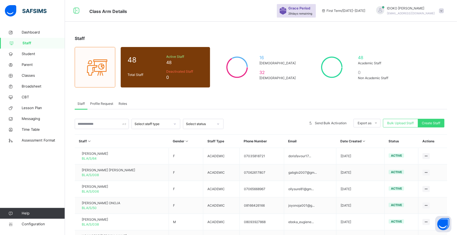
click at [106, 101] on span "Profile Request" at bounding box center [101, 103] width 23 height 5
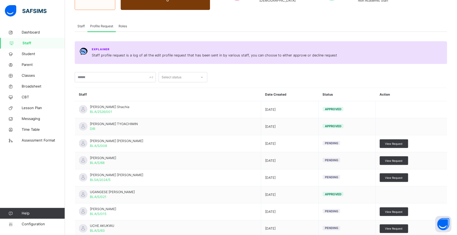
scroll to position [81, 0]
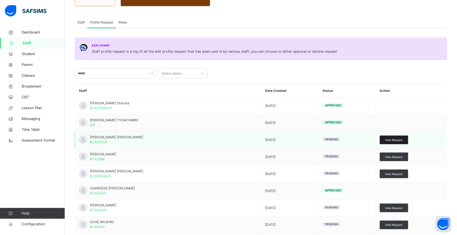
click at [408, 141] on div "View Request" at bounding box center [394, 140] width 28 height 9
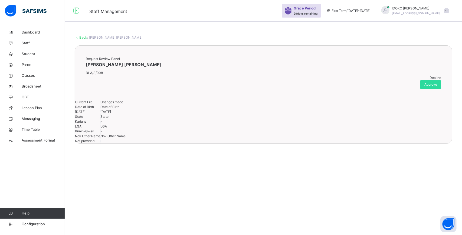
drag, startPoint x: 416, startPoint y: 80, endPoint x: 410, endPoint y: 79, distance: 5.7
click at [410, 79] on div "Decline Approve" at bounding box center [263, 82] width 355 height 14
click at [429, 79] on span "Decline" at bounding box center [435, 78] width 12 height 4
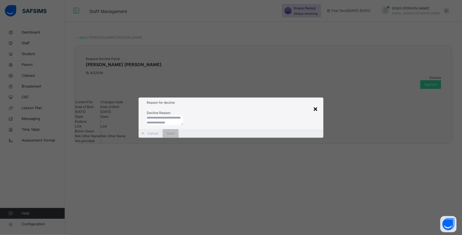
click at [317, 103] on div "×" at bounding box center [315, 108] width 5 height 11
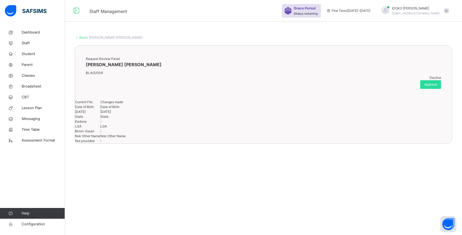
click at [83, 37] on link "Back" at bounding box center [83, 37] width 8 height 4
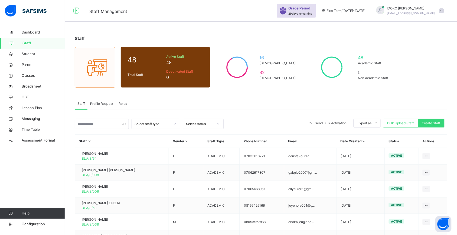
click at [110, 104] on span "Profile Request" at bounding box center [101, 103] width 23 height 5
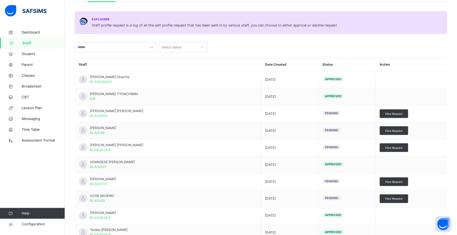
scroll to position [149, 0]
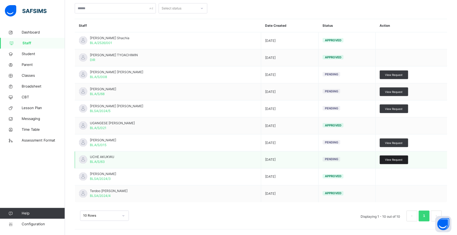
click at [393, 160] on span "View Request" at bounding box center [394, 160] width 18 height 4
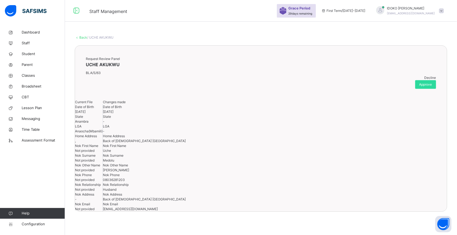
scroll to position [32, 0]
click at [432, 82] on span "Approve" at bounding box center [425, 84] width 13 height 5
click at [430, 82] on span "Approve" at bounding box center [425, 84] width 13 height 5
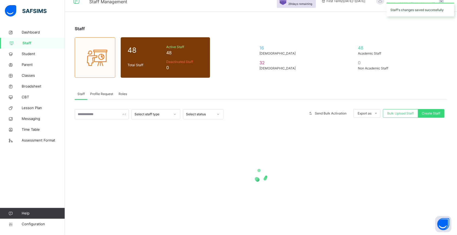
scroll to position [10, 0]
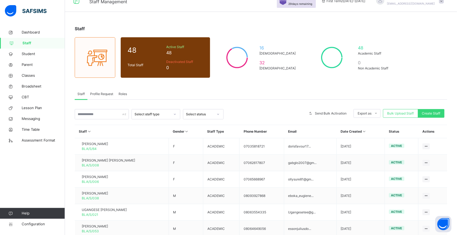
click at [127, 90] on div "Roles" at bounding box center [123, 94] width 14 height 11
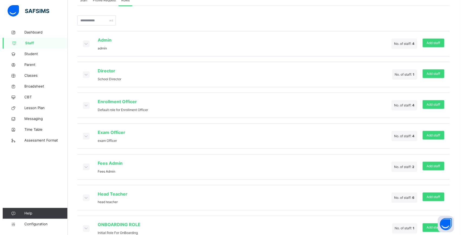
scroll to position [119, 0]
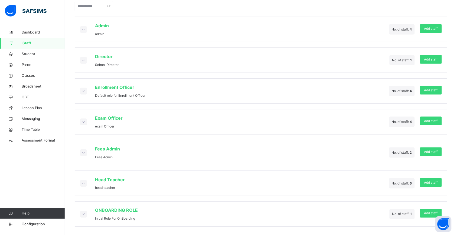
click at [84, 89] on icon at bounding box center [83, 90] width 6 height 5
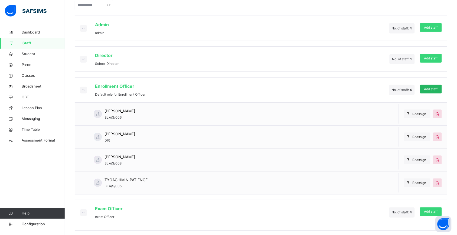
click at [431, 88] on span "Add staff" at bounding box center [431, 89] width 14 height 5
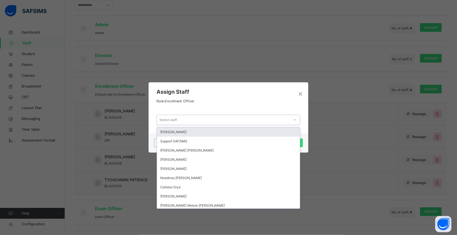
click at [287, 122] on div "Select staff" at bounding box center [223, 120] width 133 height 8
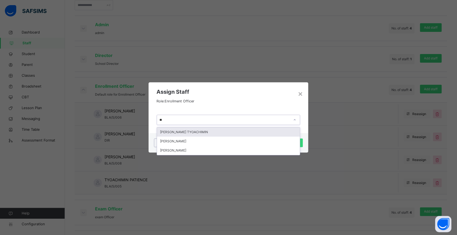
type input "***"
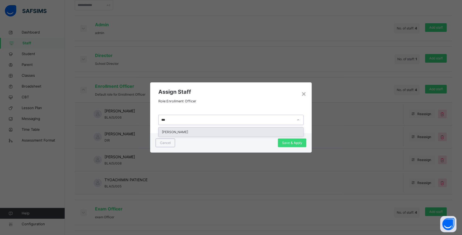
click at [214, 130] on div "[PERSON_NAME]" at bounding box center [231, 132] width 145 height 9
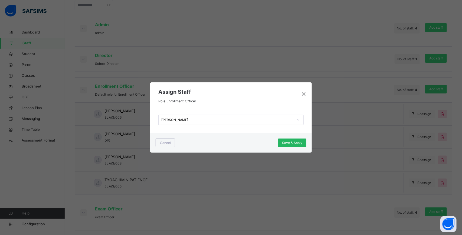
click at [297, 142] on span "Save & Apply" at bounding box center [292, 143] width 20 height 5
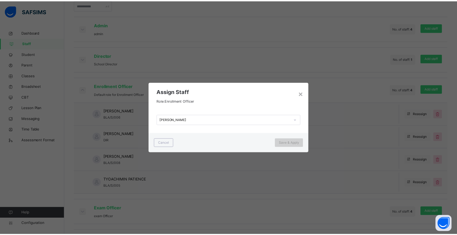
scroll to position [0, 0]
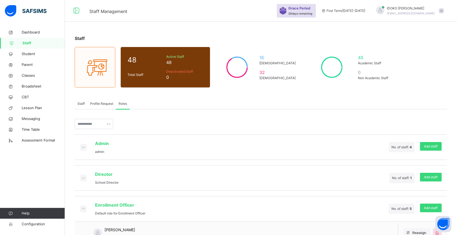
click at [84, 209] on icon at bounding box center [83, 208] width 6 height 5
click at [422, 12] on span "[EMAIL_ADDRESS][DOMAIN_NAME]" at bounding box center [411, 13] width 48 height 3
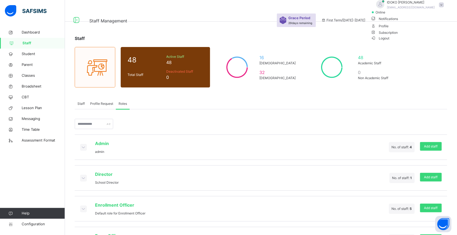
click at [389, 41] on span "Logout" at bounding box center [380, 38] width 19 height 6
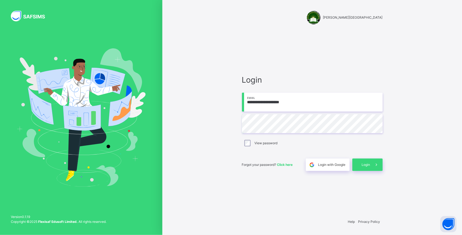
click at [270, 103] on input "**********" at bounding box center [312, 102] width 141 height 19
type input "**********"
click at [367, 167] on span "Login" at bounding box center [366, 165] width 8 height 5
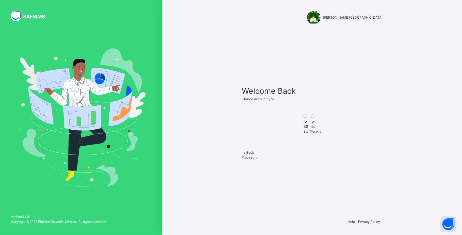
click at [304, 125] on icon at bounding box center [306, 127] width 5 height 4
click at [326, 160] on div "Proceed" at bounding box center [312, 157] width 141 height 5
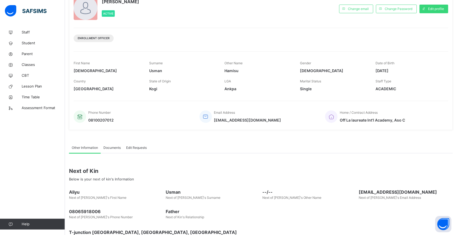
scroll to position [59, 0]
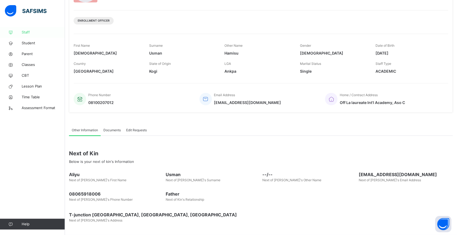
click at [36, 34] on span "Staff" at bounding box center [43, 32] width 43 height 5
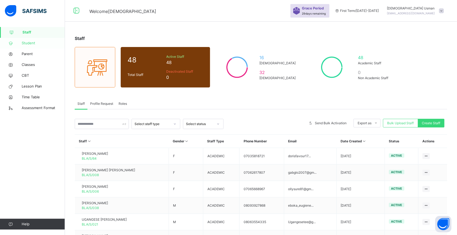
click at [35, 44] on span "Student" at bounding box center [43, 43] width 43 height 5
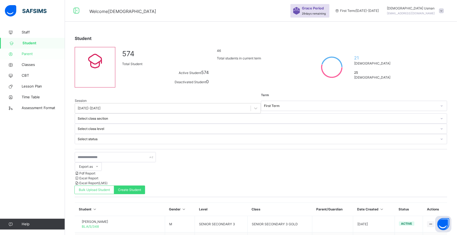
click at [35, 55] on span "Parent" at bounding box center [43, 53] width 43 height 5
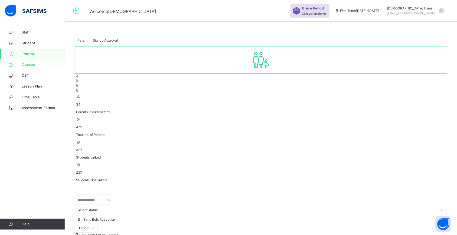
click at [34, 62] on span "Classes" at bounding box center [43, 64] width 43 height 5
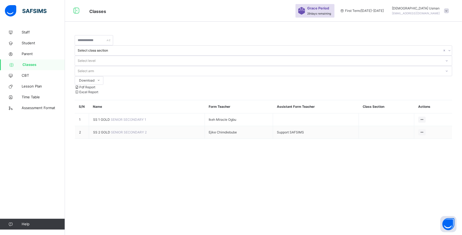
click at [446, 9] on span at bounding box center [446, 10] width 5 height 5
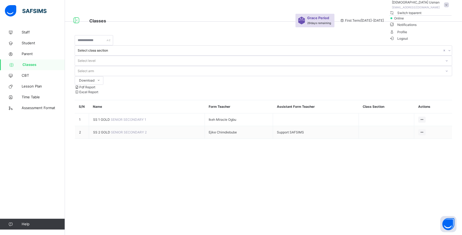
click at [408, 41] on span "Logout" at bounding box center [398, 39] width 19 height 6
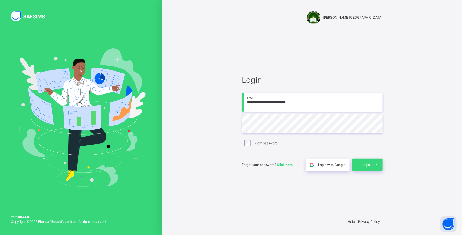
click at [283, 105] on input "**********" at bounding box center [312, 102] width 141 height 19
type input "**********"
click at [371, 162] on span at bounding box center [376, 165] width 12 height 12
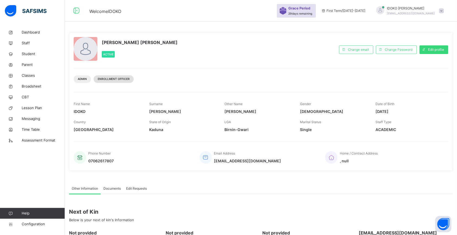
click at [115, 78] on span "Enrollment Officer" at bounding box center [114, 79] width 32 height 4
click at [87, 77] on div "Admin" at bounding box center [82, 79] width 17 height 8
click at [104, 80] on span "Enrollment Officer" at bounding box center [114, 79] width 32 height 4
click at [446, 9] on div "[PERSON_NAME] [EMAIL_ADDRESS][DOMAIN_NAME]" at bounding box center [409, 11] width 76 height 10
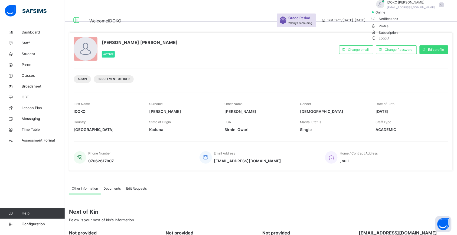
click at [389, 41] on span "Logout" at bounding box center [380, 38] width 19 height 6
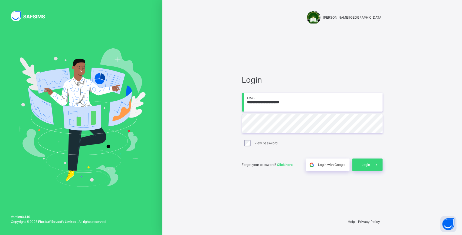
click at [283, 106] on input "**********" at bounding box center [312, 102] width 141 height 19
type input "**********"
click at [364, 164] on span "Login" at bounding box center [366, 165] width 8 height 5
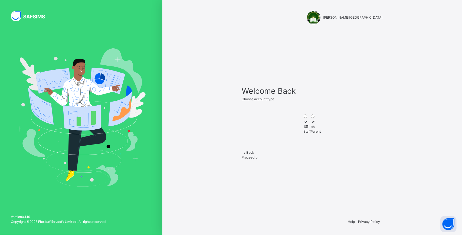
click at [304, 125] on icon at bounding box center [306, 127] width 5 height 4
click at [259, 160] on span at bounding box center [257, 158] width 5 height 4
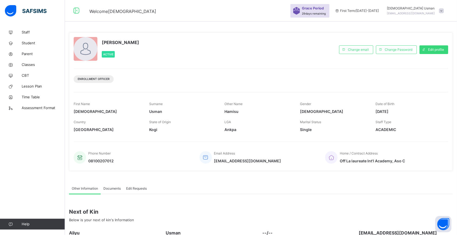
click at [444, 8] on span at bounding box center [441, 10] width 5 height 5
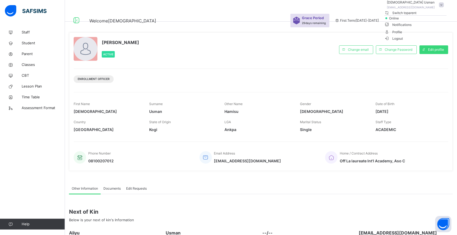
click at [403, 41] on span "Logout" at bounding box center [393, 39] width 19 height 6
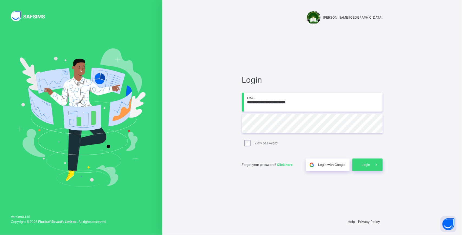
click at [279, 102] on input "**********" at bounding box center [312, 102] width 141 height 19
type input "**********"
click at [367, 171] on div "Login" at bounding box center [367, 165] width 30 height 12
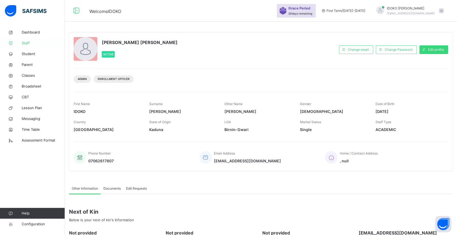
click at [39, 41] on span "Staff" at bounding box center [43, 43] width 43 height 5
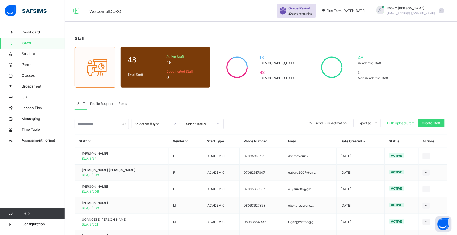
click at [124, 104] on span "Roles" at bounding box center [122, 103] width 8 height 5
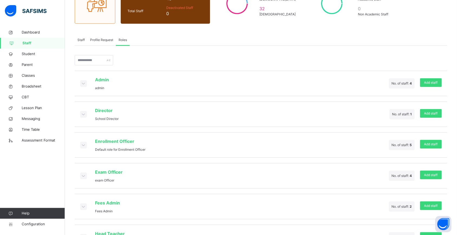
scroll to position [80, 0]
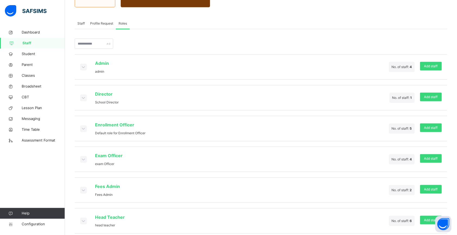
click at [84, 127] on icon at bounding box center [83, 128] width 6 height 5
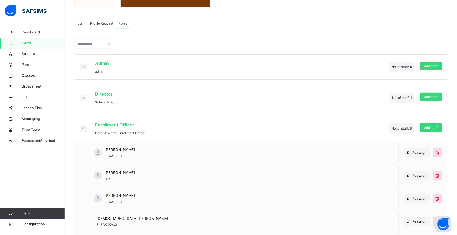
click at [84, 127] on icon at bounding box center [83, 128] width 6 height 5
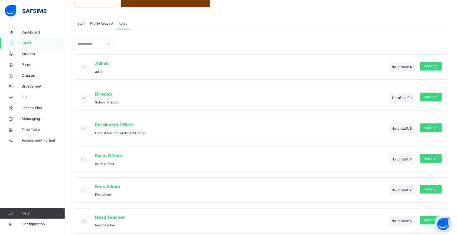
click at [86, 159] on icon at bounding box center [83, 159] width 6 height 5
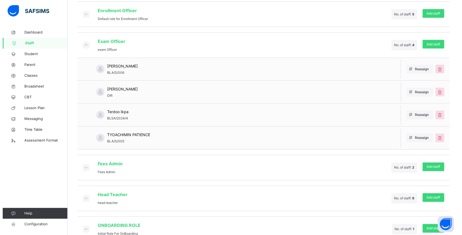
scroll to position [211, 0]
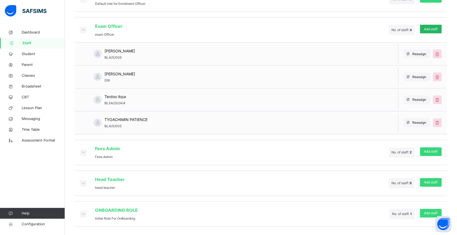
click at [432, 30] on span "Add staff" at bounding box center [431, 29] width 14 height 5
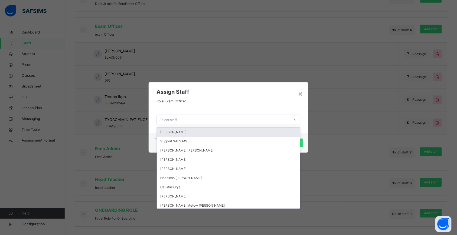
click at [231, 120] on div "Select staff" at bounding box center [223, 120] width 133 height 8
type input "**"
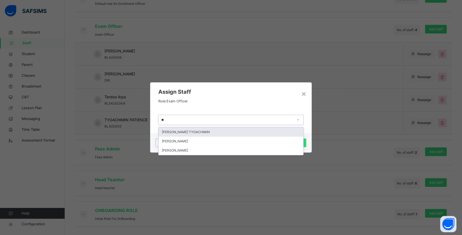
click at [215, 141] on div "[PERSON_NAME]" at bounding box center [231, 141] width 145 height 9
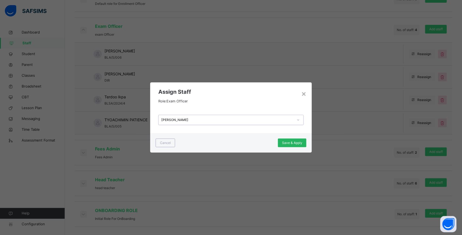
click at [300, 141] on span "Save & Apply" at bounding box center [292, 143] width 20 height 5
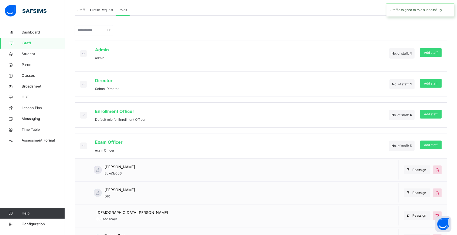
scroll to position [97, 0]
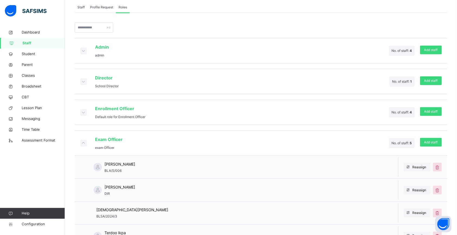
click at [84, 143] on icon at bounding box center [83, 142] width 6 height 5
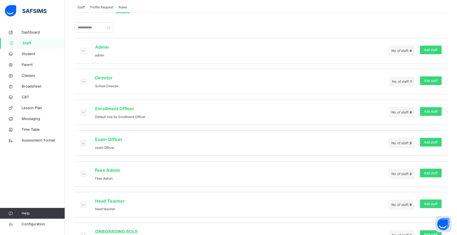
click at [83, 208] on icon at bounding box center [83, 204] width 6 height 5
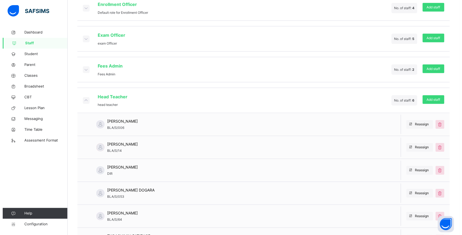
scroll to position [203, 0]
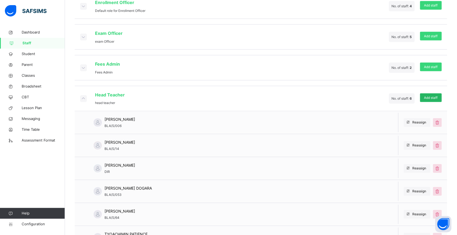
click at [436, 100] on span "Add staff" at bounding box center [431, 98] width 14 height 5
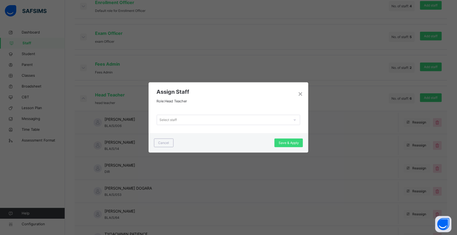
click at [294, 120] on div at bounding box center [294, 120] width 9 height 9
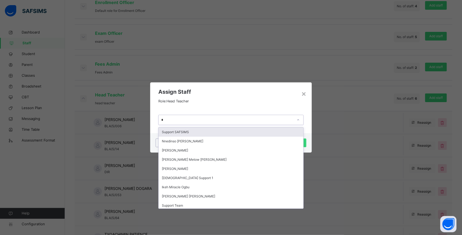
type input "**"
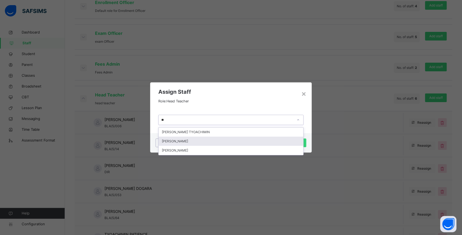
click at [227, 139] on div "[PERSON_NAME]" at bounding box center [231, 141] width 145 height 9
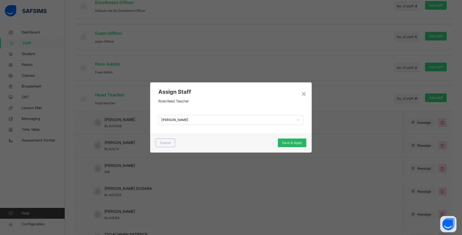
click at [298, 145] on span "Save & Apply" at bounding box center [292, 143] width 20 height 5
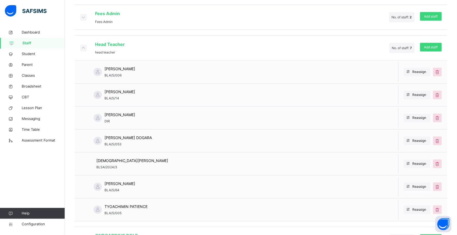
scroll to position [108, 0]
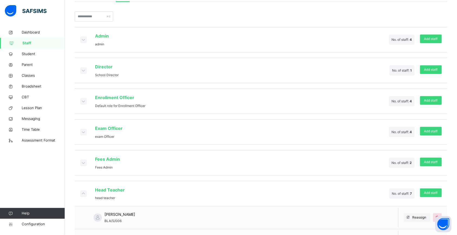
click at [85, 192] on icon at bounding box center [83, 193] width 6 height 5
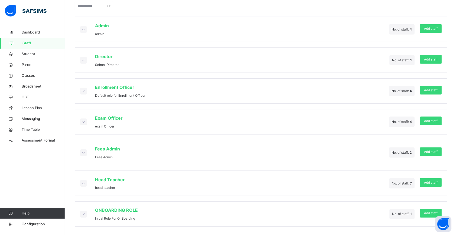
scroll to position [119, 0]
click at [45, 32] on span "Dashboard" at bounding box center [43, 32] width 43 height 5
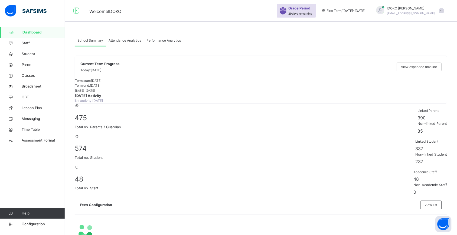
click at [444, 10] on span at bounding box center [441, 10] width 5 height 5
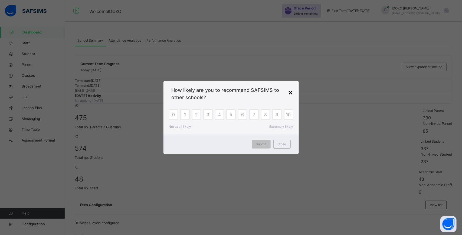
click at [292, 90] on div "×" at bounding box center [290, 92] width 5 height 11
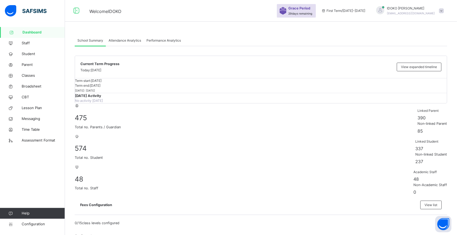
click at [435, 9] on span "[PERSON_NAME]" at bounding box center [411, 8] width 48 height 5
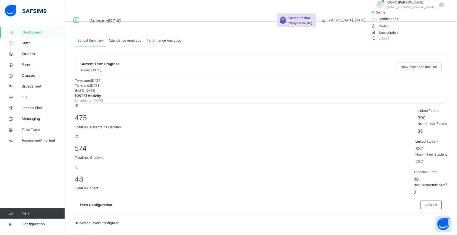
click at [389, 41] on span "Logout" at bounding box center [380, 38] width 19 height 6
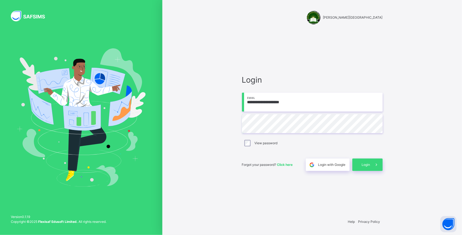
click at [266, 103] on input "**********" at bounding box center [312, 102] width 141 height 19
type input "**********"
click at [364, 162] on div "Login" at bounding box center [367, 165] width 30 height 12
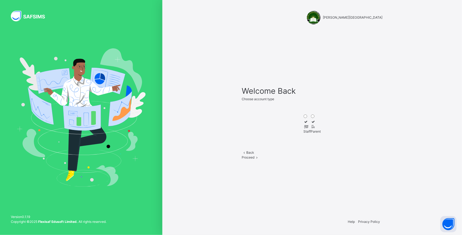
click at [304, 125] on icon at bounding box center [306, 127] width 5 height 4
click at [259, 158] on span at bounding box center [257, 158] width 5 height 4
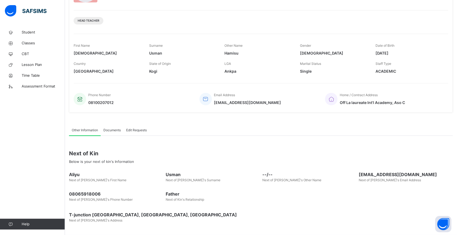
scroll to position [59, 0]
click at [39, 41] on span "Classes" at bounding box center [43, 43] width 43 height 5
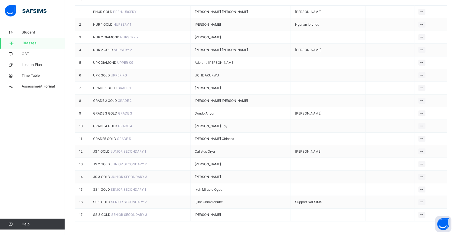
scroll to position [124, 0]
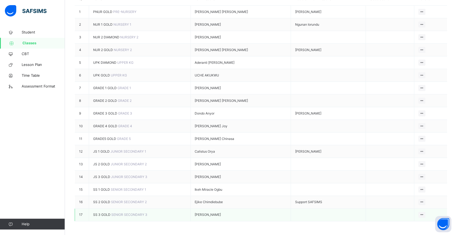
click at [103, 213] on span "SS 3 GOLD" at bounding box center [102, 215] width 18 height 4
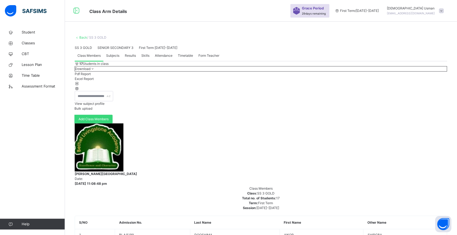
click at [83, 38] on link "Back" at bounding box center [83, 37] width 8 height 4
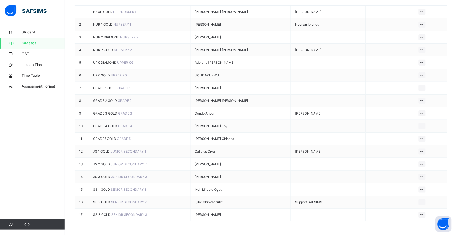
scroll to position [124, 0]
click at [107, 200] on span "SS 2 GOLD" at bounding box center [102, 202] width 18 height 4
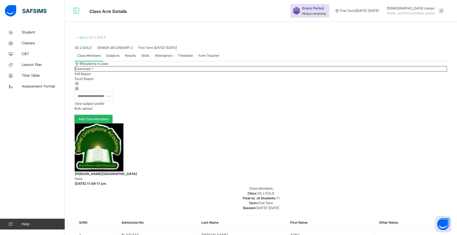
click at [108, 122] on span "Add Class Members" at bounding box center [93, 119] width 30 height 5
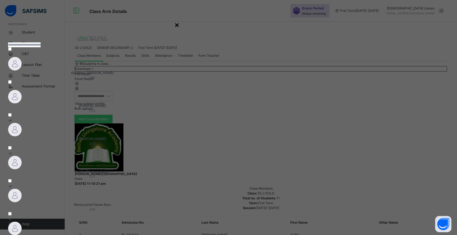
click at [179, 25] on div "×" at bounding box center [176, 24] width 5 height 11
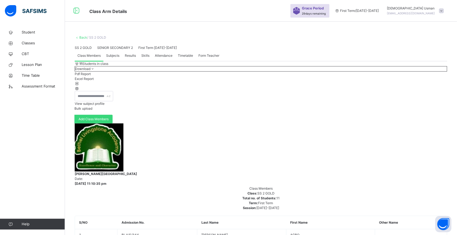
click at [34, 8] on img at bounding box center [26, 10] width 42 height 11
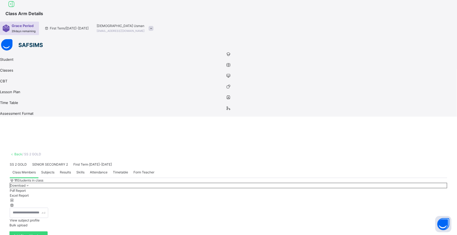
click at [16, 8] on icon at bounding box center [11, 4] width 9 height 10
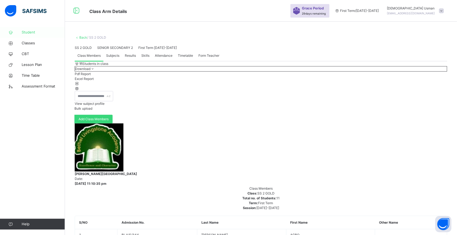
click at [38, 31] on span "Student" at bounding box center [43, 32] width 43 height 5
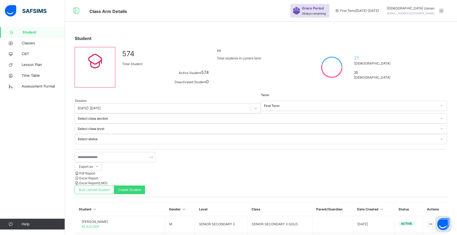
click at [442, 8] on div "[DEMOGRAPHIC_DATA][PERSON_NAME] [EMAIL_ADDRESS][DOMAIN_NAME]" at bounding box center [415, 11] width 62 height 10
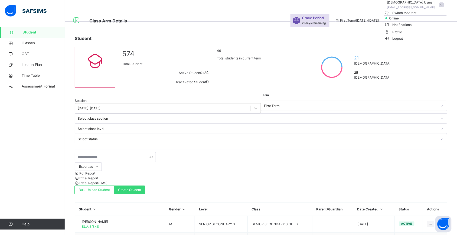
click at [403, 41] on span "Logout" at bounding box center [393, 39] width 19 height 6
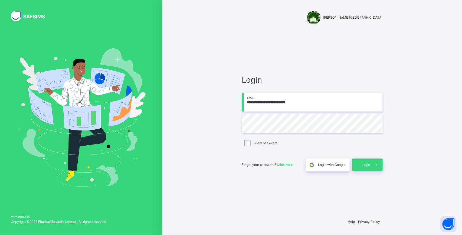
click at [288, 107] on input "**********" at bounding box center [312, 102] width 141 height 19
type input "**********"
click at [366, 162] on div "Login" at bounding box center [367, 165] width 30 height 12
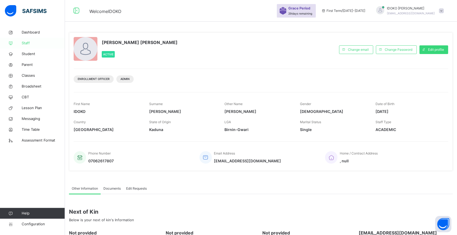
click at [38, 41] on span "Staff" at bounding box center [43, 43] width 43 height 5
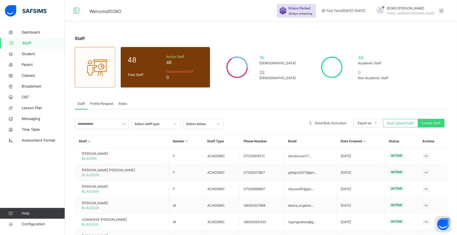
click at [124, 99] on div "Roles" at bounding box center [123, 103] width 14 height 11
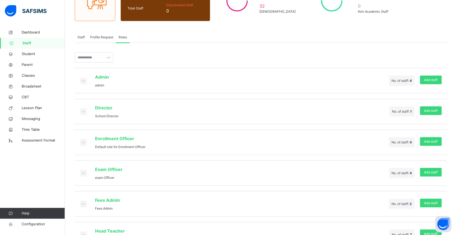
scroll to position [94, 0]
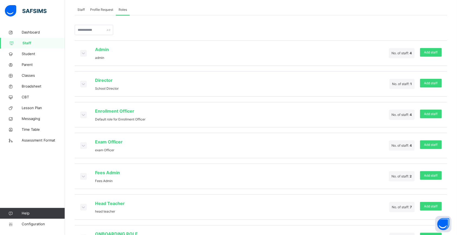
click at [82, 210] on icon at bounding box center [83, 207] width 6 height 5
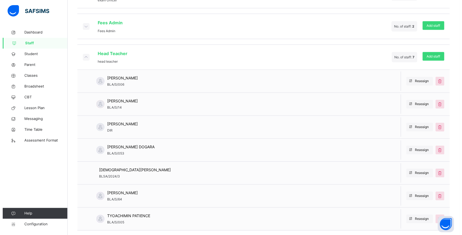
scroll to position [246, 0]
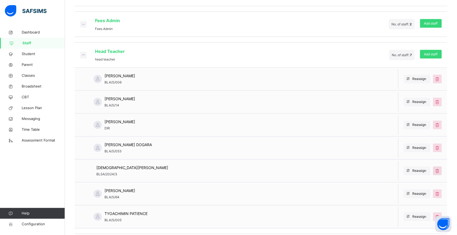
click at [440, 172] on icon at bounding box center [437, 171] width 6 height 6
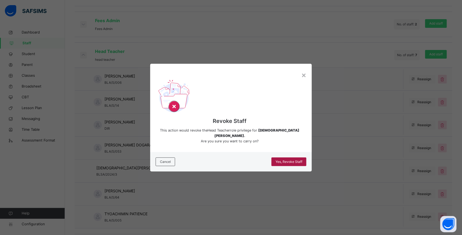
click at [289, 160] on span "Yes, Revoke Staff" at bounding box center [288, 162] width 27 height 5
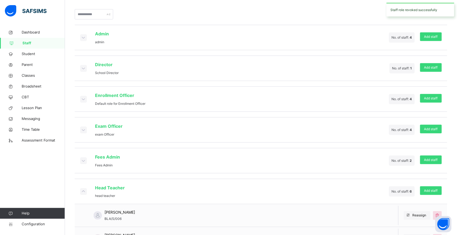
scroll to position [257, 0]
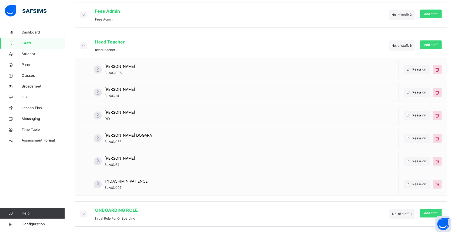
click at [84, 45] on icon at bounding box center [83, 45] width 6 height 5
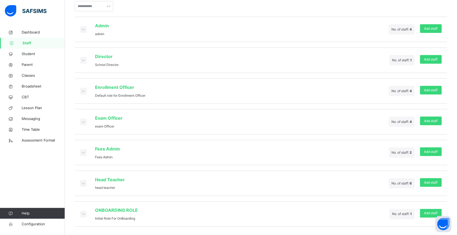
click at [83, 89] on icon at bounding box center [83, 90] width 6 height 5
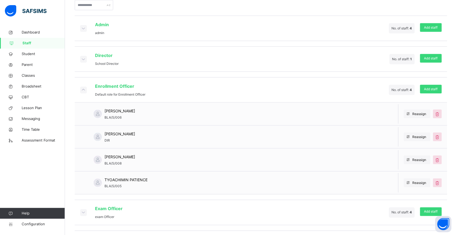
scroll to position [211, 0]
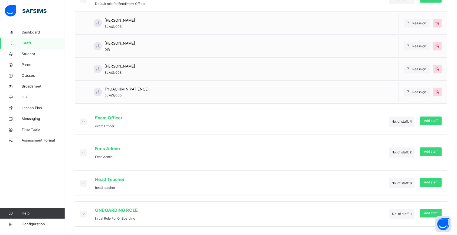
click at [83, 121] on icon at bounding box center [83, 121] width 6 height 5
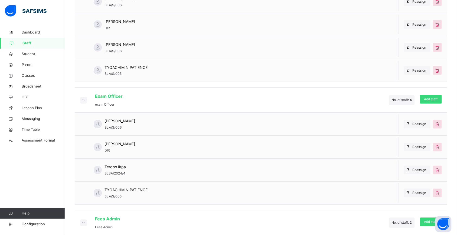
scroll to position [230, 0]
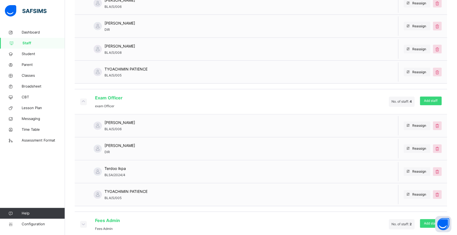
click at [85, 102] on icon at bounding box center [83, 101] width 6 height 5
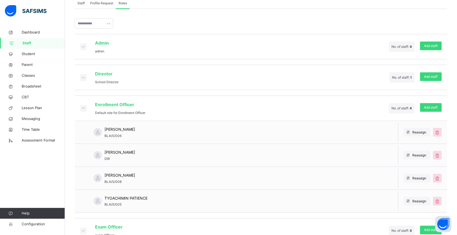
scroll to position [106, 0]
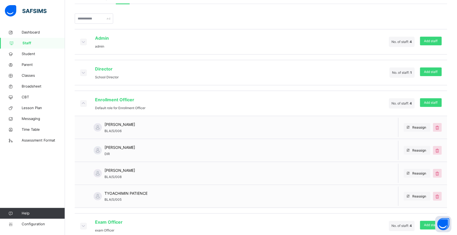
click at [195, 168] on div "[PERSON_NAME] BLA/S/008 Reassign" at bounding box center [261, 173] width 372 height 23
click at [123, 136] on div "[PERSON_NAME]/S/006" at bounding box center [108, 127] width 66 height 23
click at [126, 156] on div "DIR" at bounding box center [119, 154] width 31 height 5
click at [144, 197] on div "TYOACHIMIN PATIENCE BLA/S/005" at bounding box center [125, 197] width 43 height 12
click at [84, 102] on icon at bounding box center [83, 103] width 6 height 5
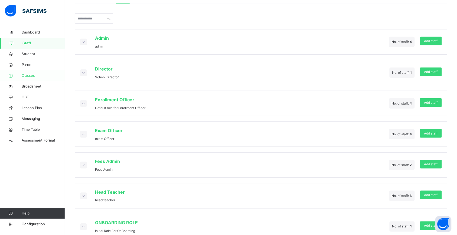
click at [34, 76] on span "Classes" at bounding box center [43, 75] width 43 height 5
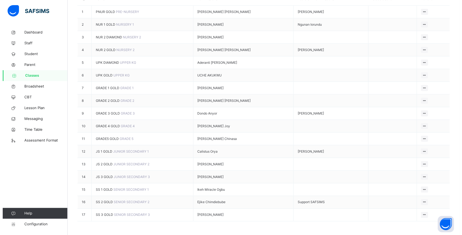
scroll to position [122, 0]
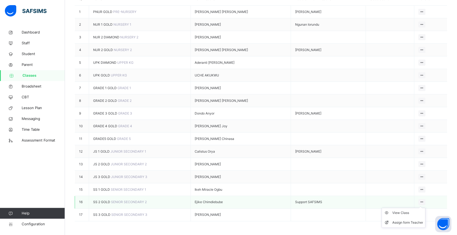
click at [425, 208] on ul "View Class Assign form Teacher" at bounding box center [403, 218] width 44 height 20
click at [413, 220] on div "Assign form Teacher" at bounding box center [407, 222] width 31 height 5
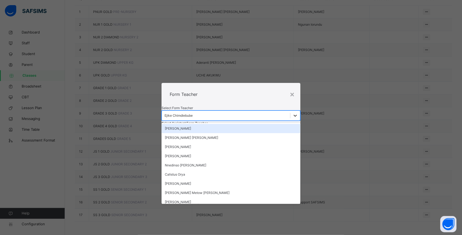
click at [292, 113] on icon at bounding box center [294, 115] width 5 height 5
type input "**"
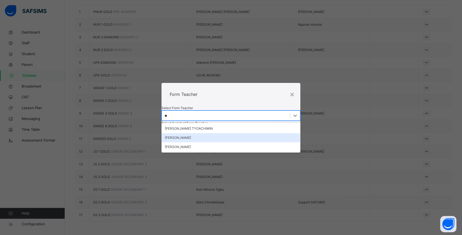
click at [225, 133] on div "[PERSON_NAME]" at bounding box center [231, 137] width 139 height 9
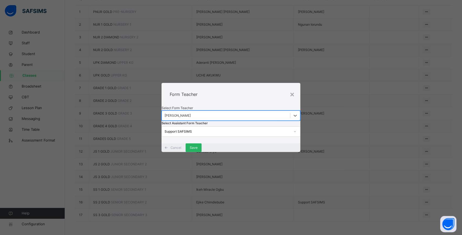
click at [202, 152] on div "Save" at bounding box center [194, 148] width 16 height 9
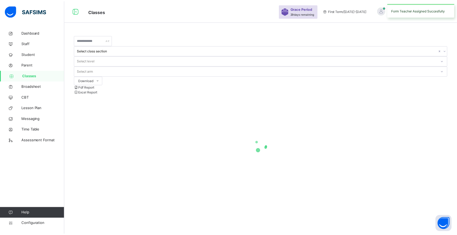
scroll to position [0, 0]
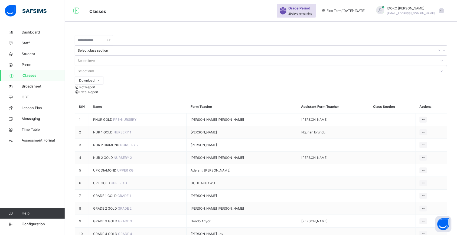
drag, startPoint x: 355, startPoint y: 42, endPoint x: 416, endPoint y: 12, distance: 67.5
click at [416, 12] on div "Classes Grace Period 29 days remaining First Term / [DATE]-[DATE] [PERSON_NAME]…" at bounding box center [228, 171] width 457 height 343
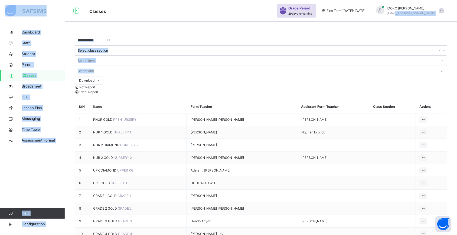
drag, startPoint x: 416, startPoint y: 12, endPoint x: 393, endPoint y: 37, distance: 34.5
click at [393, 76] on div at bounding box center [261, 76] width 372 height 0
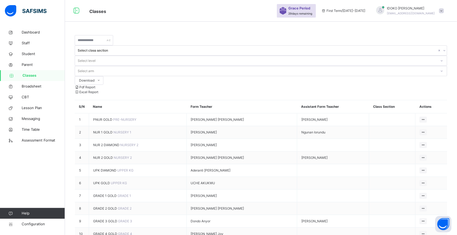
click at [441, 6] on div "[PERSON_NAME] [EMAIL_ADDRESS][DOMAIN_NAME]" at bounding box center [409, 11] width 76 height 10
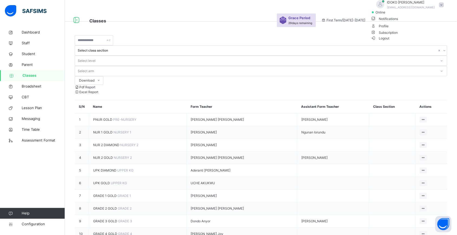
click at [389, 41] on span "Logout" at bounding box center [380, 38] width 19 height 6
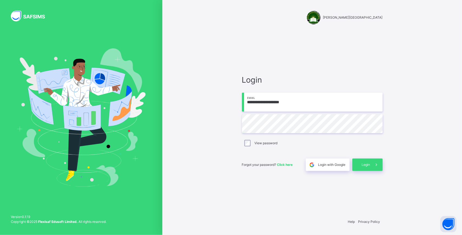
click at [270, 104] on input "**********" at bounding box center [312, 102] width 141 height 19
type input "**********"
click at [364, 164] on span "Login" at bounding box center [366, 165] width 8 height 5
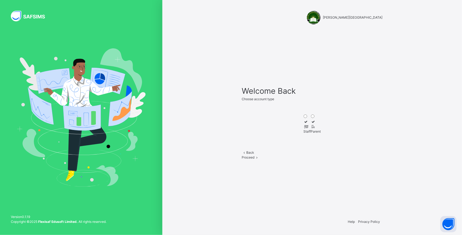
click at [304, 130] on div "Staff" at bounding box center [307, 131] width 7 height 5
click at [255, 160] on span "Proceed" at bounding box center [248, 158] width 13 height 4
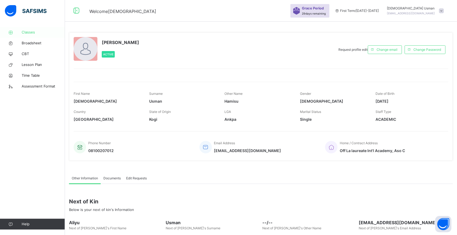
click at [34, 32] on span "Classes" at bounding box center [43, 32] width 43 height 5
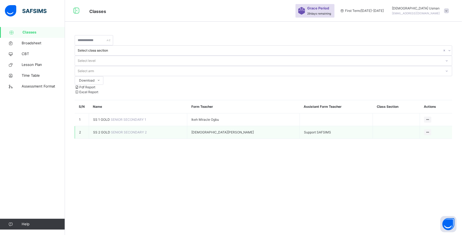
click at [104, 130] on span "SS 2 GOLD" at bounding box center [102, 132] width 18 height 4
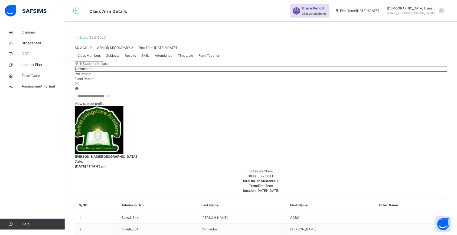
click at [340, 106] on div "View subject profile" at bounding box center [261, 98] width 372 height 15
click at [441, 7] on div "[DEMOGRAPHIC_DATA][PERSON_NAME] [EMAIL_ADDRESS][DOMAIN_NAME]" at bounding box center [415, 11] width 62 height 10
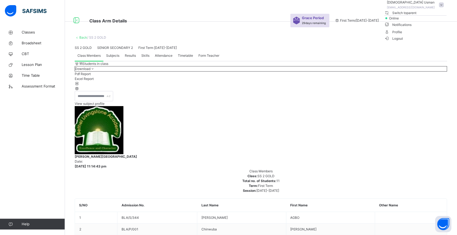
click at [403, 41] on span "Logout" at bounding box center [393, 39] width 19 height 6
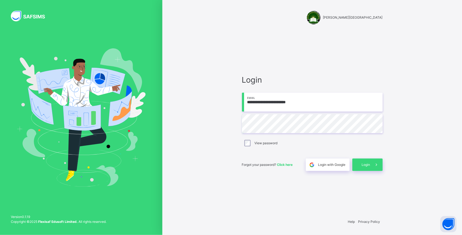
click at [284, 103] on input "**********" at bounding box center [312, 102] width 141 height 19
type input "**********"
click at [370, 166] on span at bounding box center [376, 165] width 12 height 12
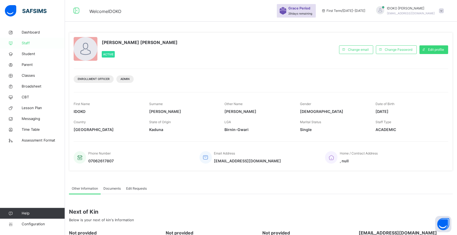
click at [35, 46] on link "Staff" at bounding box center [32, 43] width 65 height 11
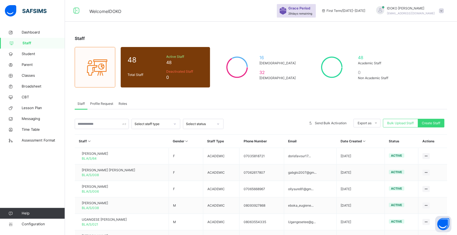
click at [122, 102] on span "Roles" at bounding box center [122, 103] width 8 height 5
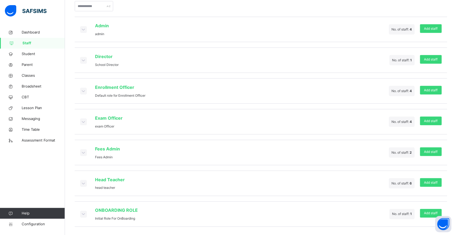
scroll to position [119, 0]
click at [332, 123] on div "Exam Officer exam Officer No. of staff: 4 Add staff" at bounding box center [261, 121] width 372 height 25
click at [83, 120] on icon at bounding box center [83, 121] width 6 height 5
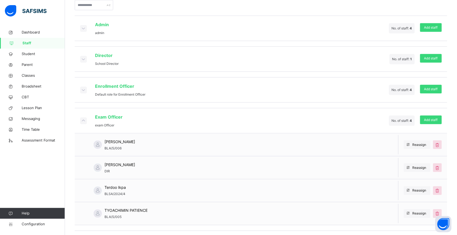
click at [83, 87] on icon at bounding box center [83, 89] width 6 height 5
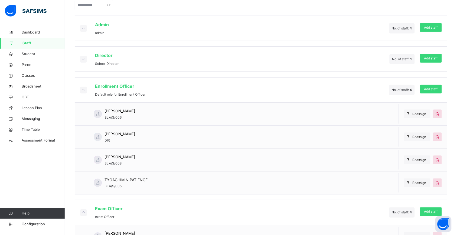
click at [84, 85] on div "Enrollment Officer Default role for Enrollment Officer" at bounding box center [112, 90] width 65 height 14
click at [84, 88] on icon at bounding box center [83, 89] width 6 height 5
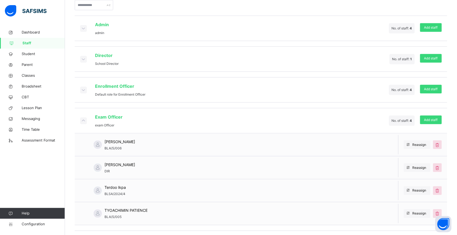
click at [83, 119] on icon at bounding box center [83, 120] width 6 height 5
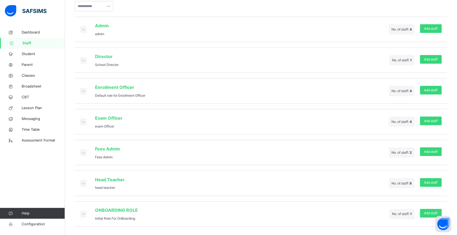
click at [84, 182] on icon at bounding box center [83, 183] width 6 height 5
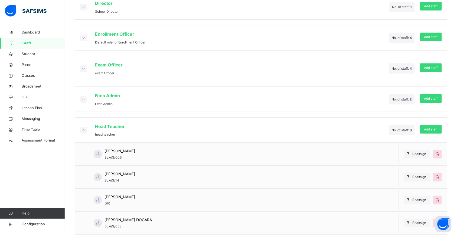
scroll to position [156, 0]
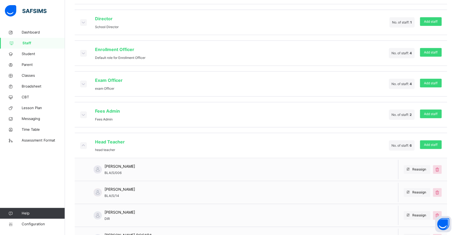
click at [80, 146] on icon at bounding box center [83, 145] width 6 height 5
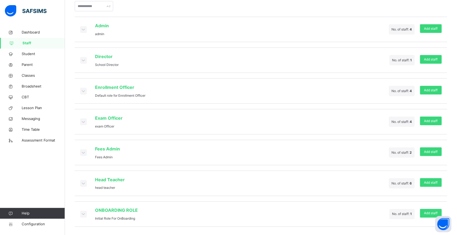
click at [86, 88] on icon at bounding box center [83, 90] width 6 height 5
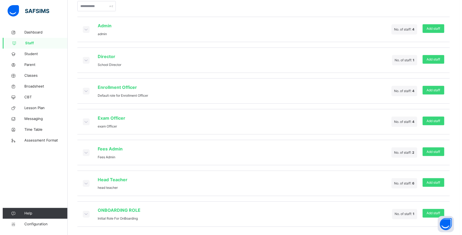
scroll to position [156, 0]
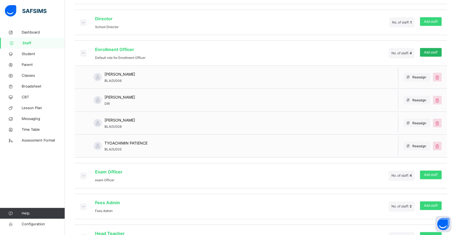
click at [432, 53] on span "Add staff" at bounding box center [431, 52] width 14 height 5
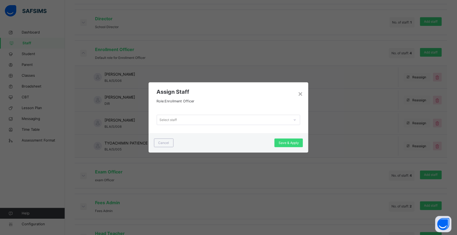
click at [295, 121] on icon at bounding box center [294, 119] width 3 height 5
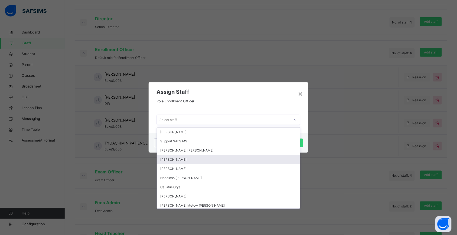
click at [221, 162] on div "[PERSON_NAME]" at bounding box center [228, 159] width 143 height 9
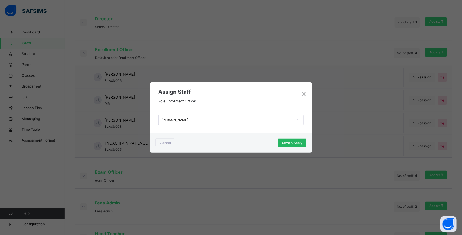
click at [295, 141] on span "Save & Apply" at bounding box center [292, 143] width 20 height 5
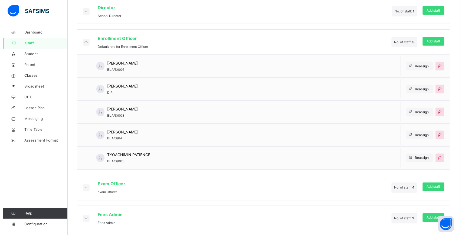
scroll to position [133, 0]
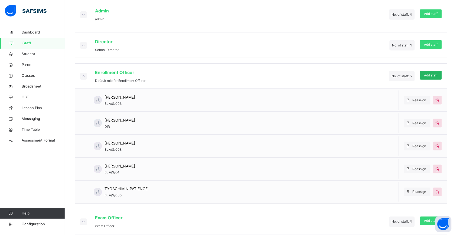
click at [436, 75] on span "Add staff" at bounding box center [431, 75] width 14 height 5
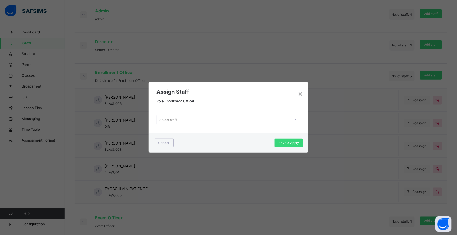
click at [292, 120] on div at bounding box center [294, 120] width 9 height 9
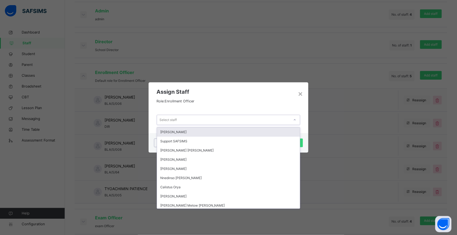
click at [212, 132] on div "[PERSON_NAME]" at bounding box center [228, 132] width 143 height 9
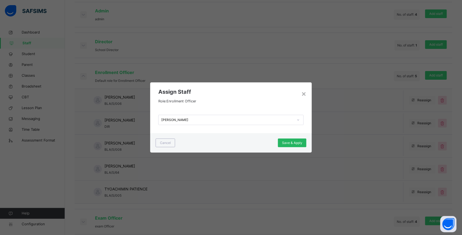
click at [285, 139] on div "Save & Apply" at bounding box center [292, 143] width 28 height 9
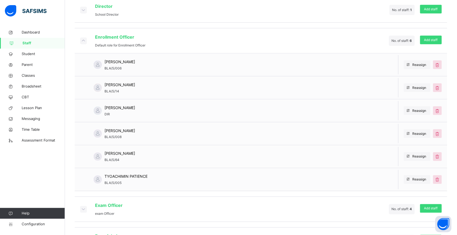
scroll to position [169, 0]
click at [437, 37] on span "Add staff" at bounding box center [431, 39] width 14 height 5
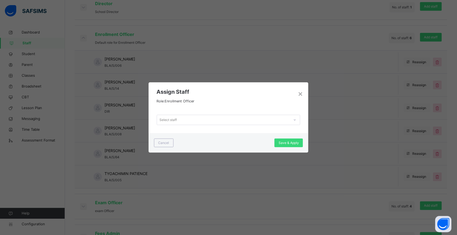
scroll to position [21, 0]
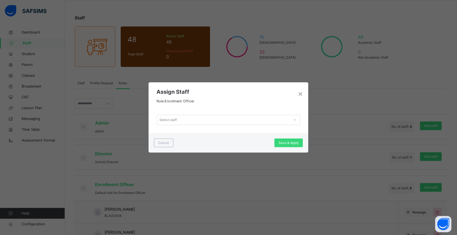
click at [295, 118] on icon at bounding box center [294, 119] width 3 height 5
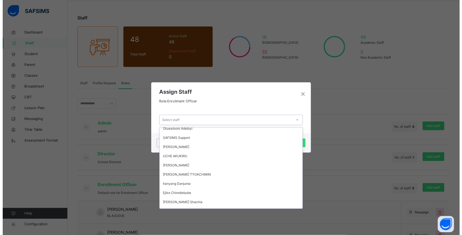
scroll to position [135, 0]
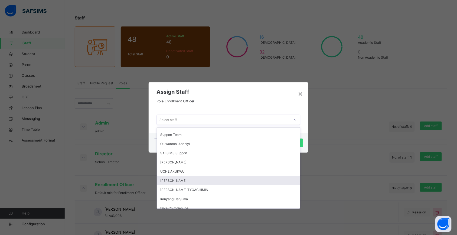
click at [212, 179] on div "[PERSON_NAME]" at bounding box center [228, 180] width 143 height 9
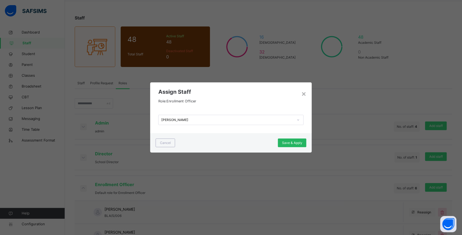
click at [297, 139] on div "Save & Apply" at bounding box center [292, 143] width 28 height 9
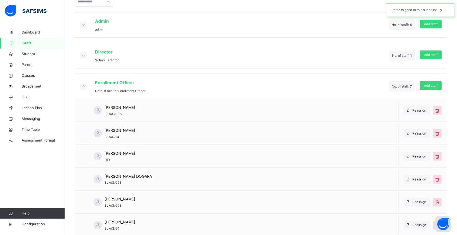
scroll to position [128, 0]
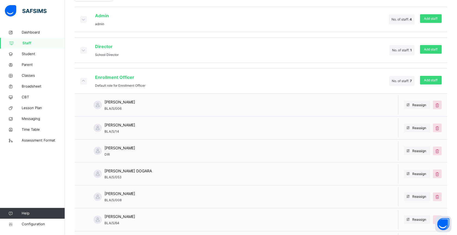
click at [81, 83] on span at bounding box center [83, 81] width 6 height 6
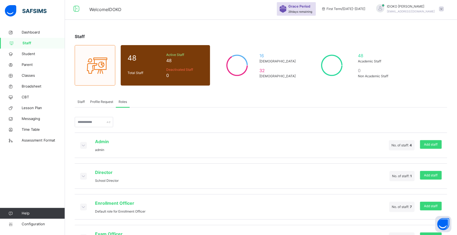
scroll to position [0, 0]
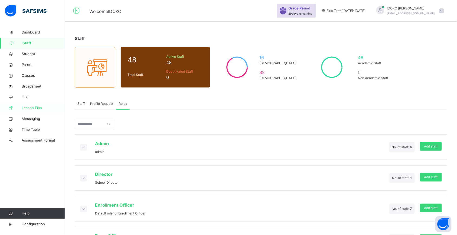
click at [41, 104] on link "Lesson Plan" at bounding box center [32, 108] width 65 height 11
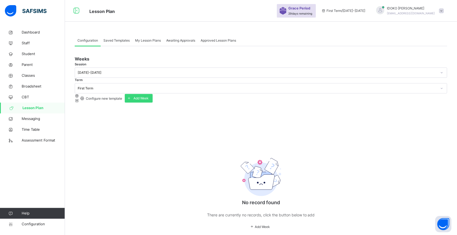
click at [153, 41] on span "My Lesson Plans" at bounding box center [148, 40] width 26 height 5
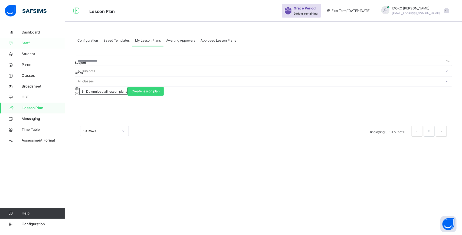
click at [38, 44] on span "Staff" at bounding box center [43, 43] width 43 height 5
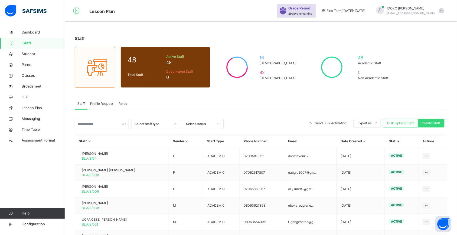
click at [123, 103] on span "Roles" at bounding box center [122, 103] width 8 height 5
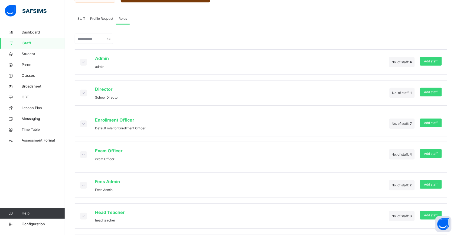
scroll to position [119, 0]
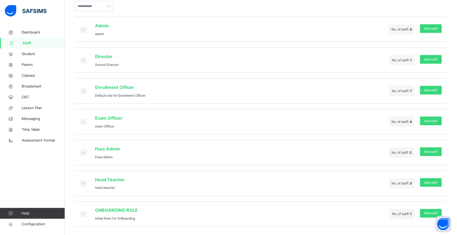
click at [83, 90] on icon at bounding box center [83, 90] width 6 height 5
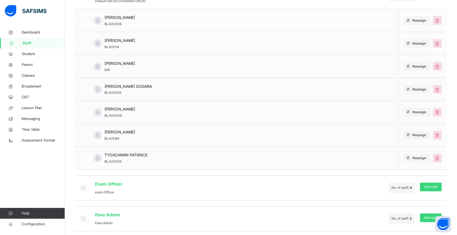
scroll to position [179, 0]
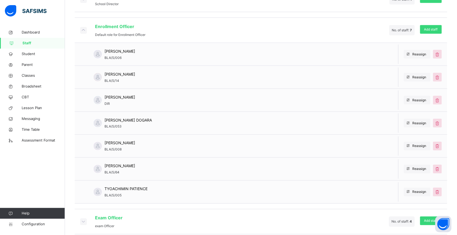
click at [83, 31] on icon at bounding box center [83, 29] width 6 height 5
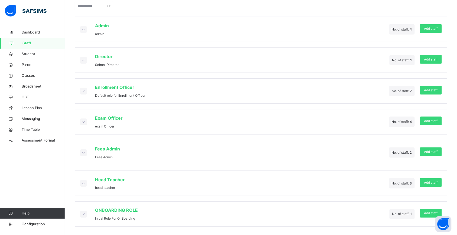
click at [89, 124] on div "Exam Officer exam Officer" at bounding box center [101, 122] width 42 height 14
click at [85, 121] on icon at bounding box center [83, 121] width 6 height 5
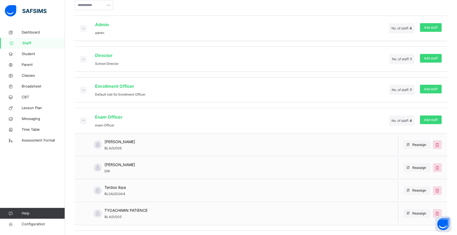
scroll to position [179, 0]
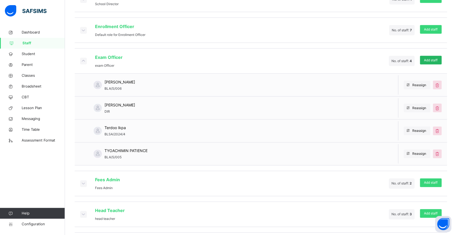
click at [438, 56] on div "Add staff" at bounding box center [431, 60] width 22 height 9
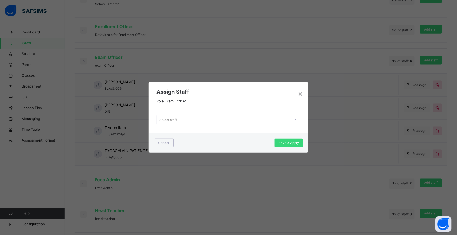
click at [269, 114] on div "Select staff" at bounding box center [229, 120] width 160 height 27
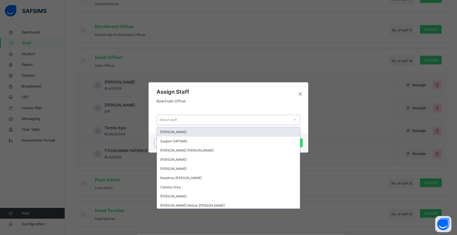
click at [251, 119] on div "Select staff" at bounding box center [223, 120] width 133 height 8
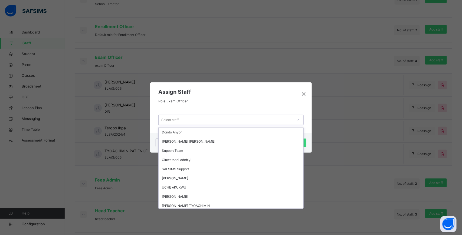
scroll to position [110, 0]
type input "**"
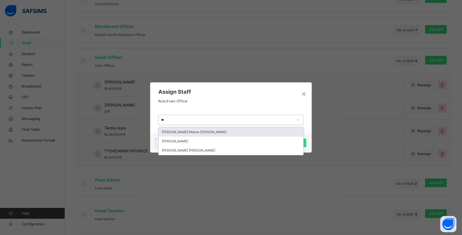
scroll to position [0, 0]
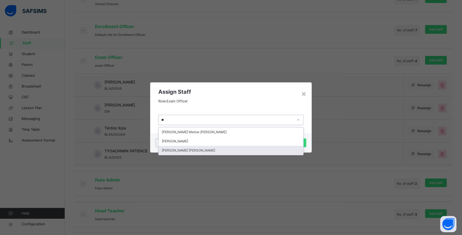
click at [271, 151] on div "[PERSON_NAME] [PERSON_NAME]" at bounding box center [231, 150] width 145 height 9
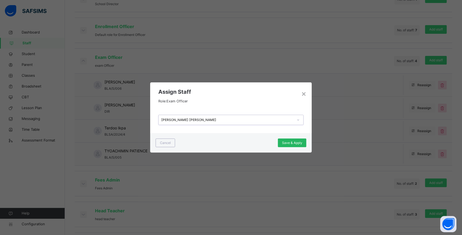
click at [291, 143] on span "Save & Apply" at bounding box center [292, 143] width 20 height 5
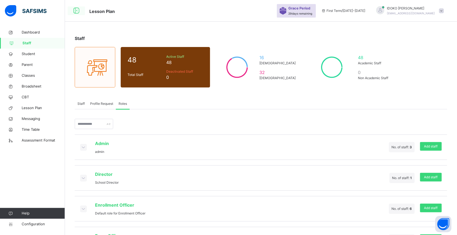
click at [76, 11] on icon at bounding box center [76, 11] width 9 height 10
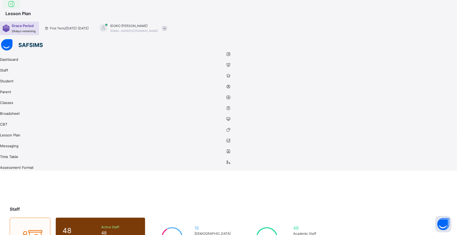
click at [16, 9] on icon at bounding box center [11, 4] width 9 height 10
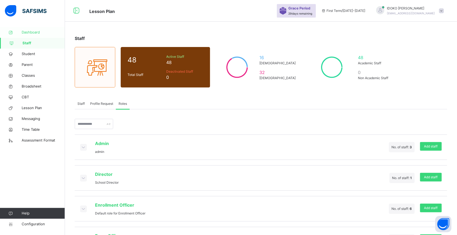
click at [32, 33] on span "Dashboard" at bounding box center [43, 32] width 43 height 5
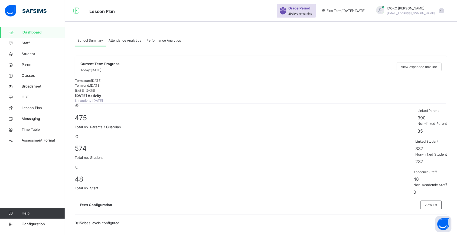
click at [444, 8] on div at bounding box center [441, 10] width 5 height 5
click at [32, 39] on link "Staff" at bounding box center [32, 43] width 65 height 11
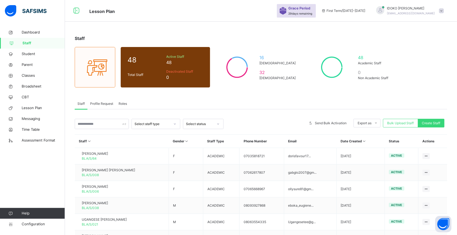
click at [120, 103] on span "Roles" at bounding box center [122, 103] width 8 height 5
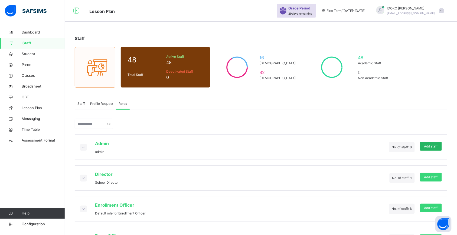
click at [432, 145] on span "Add staff" at bounding box center [431, 146] width 14 height 5
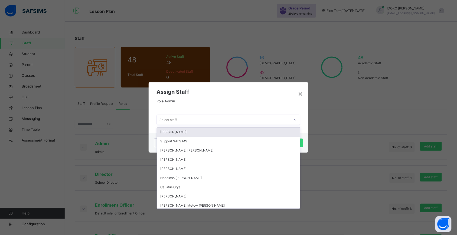
click at [294, 120] on icon at bounding box center [294, 119] width 3 height 5
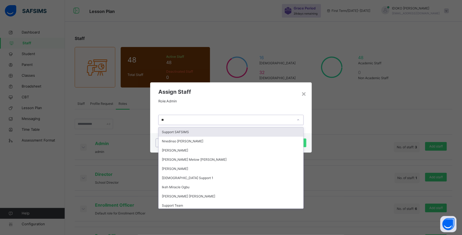
type input "***"
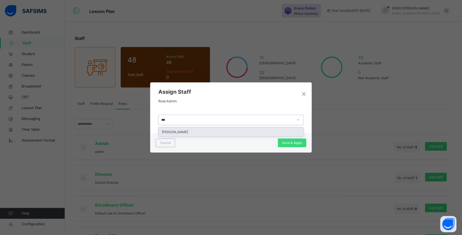
click at [226, 131] on div "[PERSON_NAME]" at bounding box center [231, 132] width 145 height 9
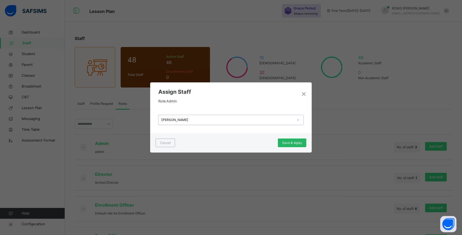
click at [294, 143] on span "Save & Apply" at bounding box center [292, 143] width 20 height 5
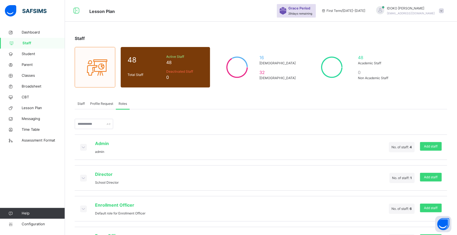
click at [83, 147] on icon at bounding box center [83, 146] width 6 height 5
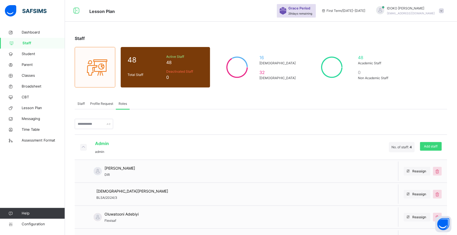
click at [426, 9] on span "[PERSON_NAME]" at bounding box center [411, 8] width 48 height 5
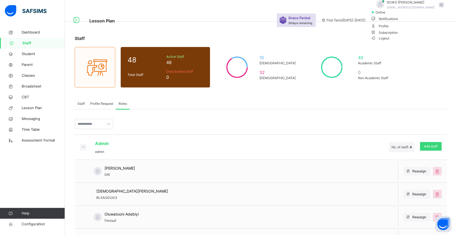
click at [389, 41] on span "Logout" at bounding box center [380, 38] width 19 height 6
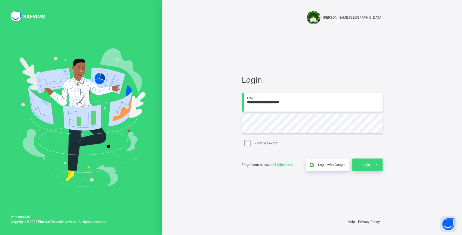
click at [271, 101] on input "**********" at bounding box center [312, 102] width 141 height 19
type input "**********"
click at [354, 161] on div "Login" at bounding box center [367, 165] width 30 height 12
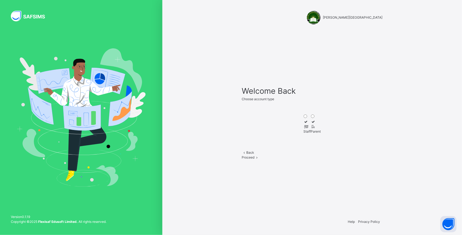
click at [304, 134] on div "Staff" at bounding box center [307, 131] width 7 height 5
click at [324, 160] on div "Proceed" at bounding box center [312, 157] width 141 height 5
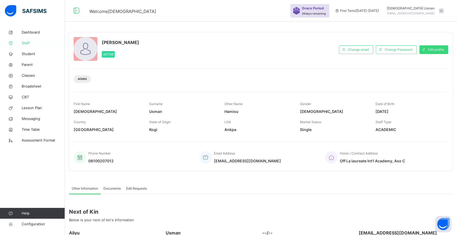
click at [42, 42] on span "Staff" at bounding box center [43, 43] width 43 height 5
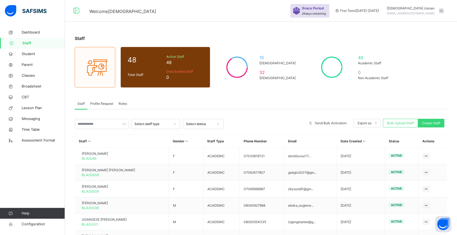
click at [126, 105] on span "Roles" at bounding box center [122, 103] width 8 height 5
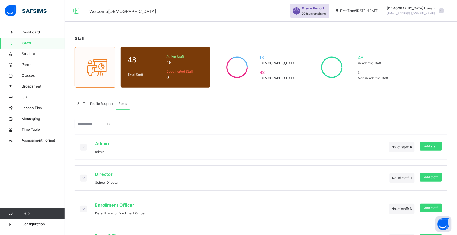
click at [86, 208] on icon at bounding box center [83, 208] width 6 height 5
click at [84, 208] on icon at bounding box center [83, 208] width 6 height 5
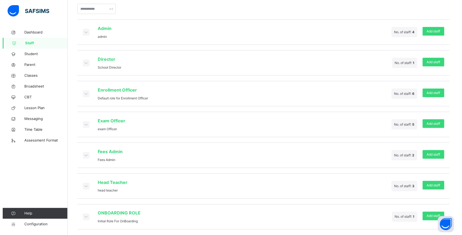
scroll to position [119, 0]
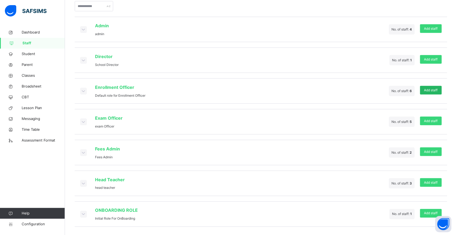
click at [437, 90] on span "Add staff" at bounding box center [431, 90] width 14 height 5
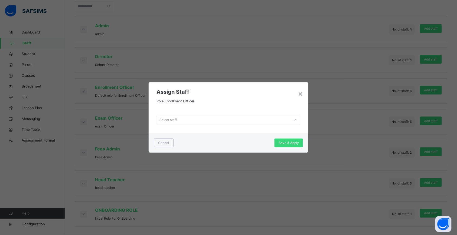
click at [289, 116] on div "Select staff" at bounding box center [223, 120] width 133 height 8
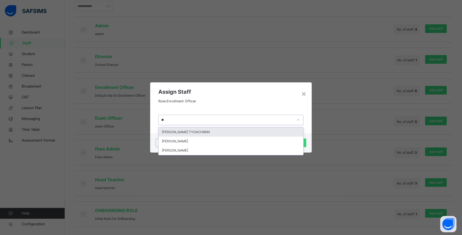
type input "***"
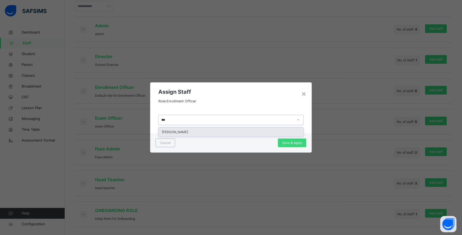
click at [285, 131] on div "[PERSON_NAME]" at bounding box center [231, 132] width 145 height 9
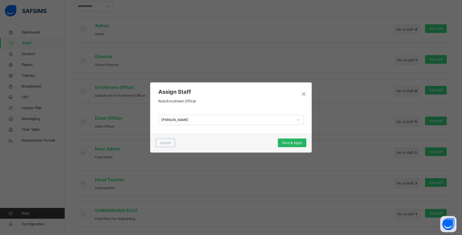
click at [297, 143] on span "Save & Apply" at bounding box center [292, 143] width 20 height 5
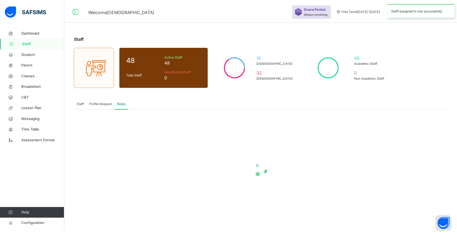
scroll to position [0, 0]
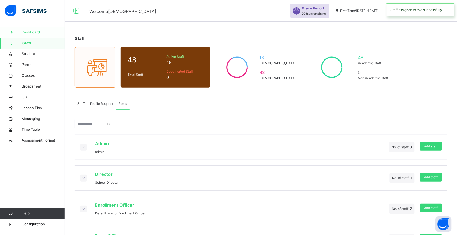
click at [33, 28] on link "Dashboard" at bounding box center [32, 32] width 65 height 11
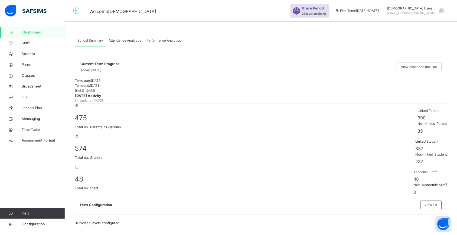
click at [363, 11] on span "First Term / [DATE]-[DATE]" at bounding box center [357, 10] width 44 height 5
click at [55, 31] on span "Dashboard" at bounding box center [43, 32] width 42 height 5
click at [35, 110] on span "Lesson Plan" at bounding box center [43, 108] width 43 height 5
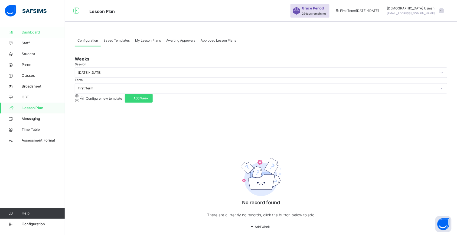
click at [38, 33] on span "Dashboard" at bounding box center [43, 32] width 43 height 5
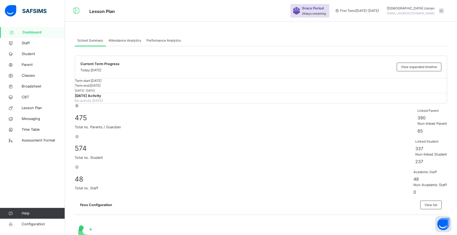
click at [435, 7] on span "[DEMOGRAPHIC_DATA][PERSON_NAME]" at bounding box center [411, 8] width 48 height 5
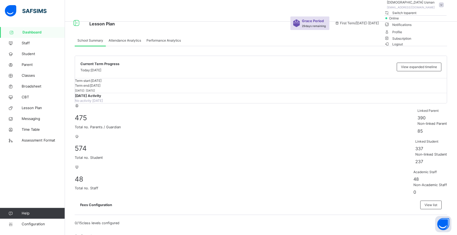
click at [403, 47] on span "Logout" at bounding box center [393, 44] width 19 height 6
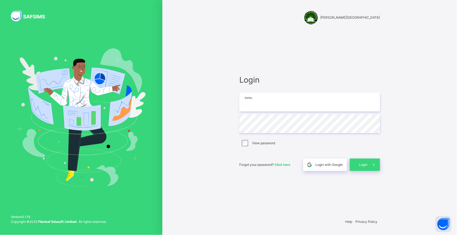
type input "**********"
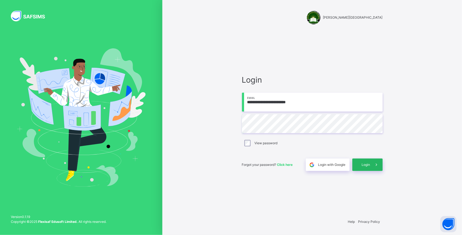
click at [364, 161] on div "Login" at bounding box center [367, 165] width 30 height 12
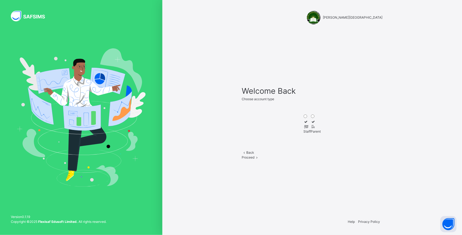
click at [304, 124] on div at bounding box center [307, 126] width 7 height 5
click at [255, 160] on span "Proceed" at bounding box center [248, 158] width 13 height 4
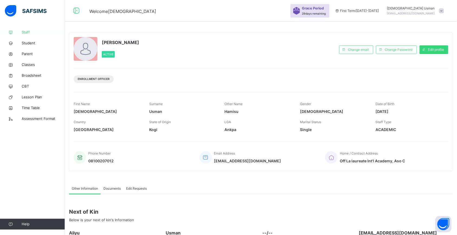
click at [37, 33] on span "Staff" at bounding box center [43, 32] width 43 height 5
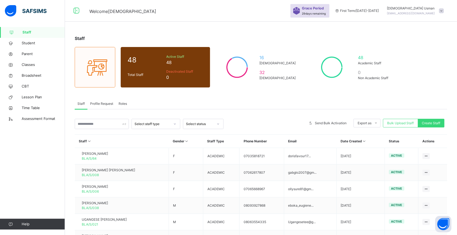
click at [123, 103] on span "Roles" at bounding box center [122, 103] width 8 height 5
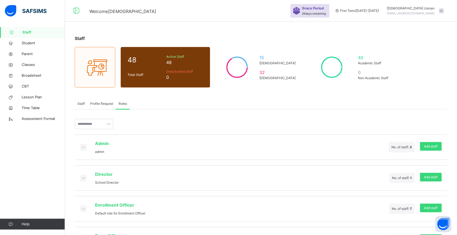
click at [80, 146] on span at bounding box center [83, 147] width 6 height 6
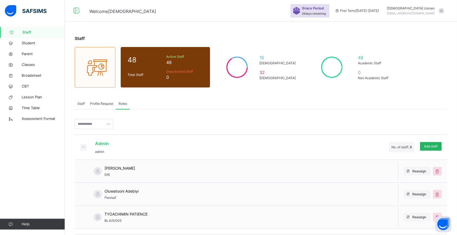
click at [434, 145] on span "Add staff" at bounding box center [431, 146] width 14 height 5
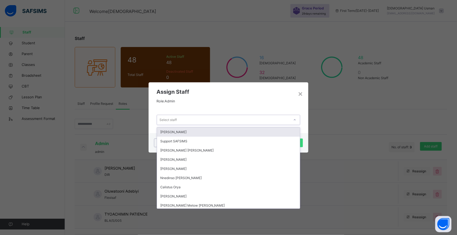
click at [296, 118] on icon at bounding box center [294, 119] width 3 height 5
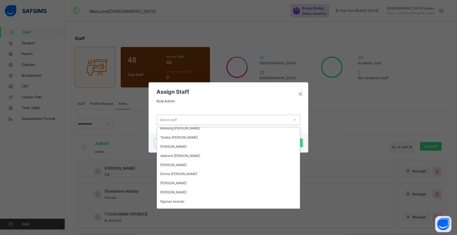
scroll to position [237, 0]
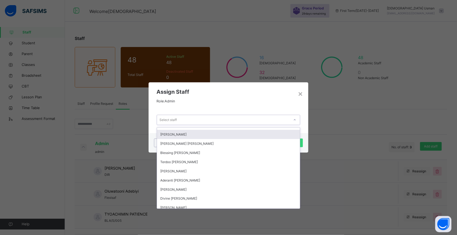
click at [215, 135] on div "[PERSON_NAME]" at bounding box center [228, 134] width 143 height 9
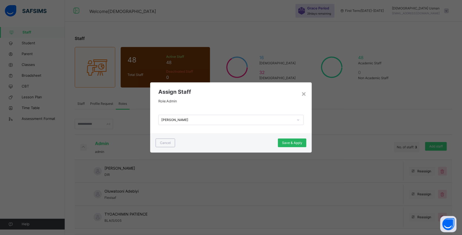
click at [287, 141] on span "Save & Apply" at bounding box center [292, 143] width 20 height 5
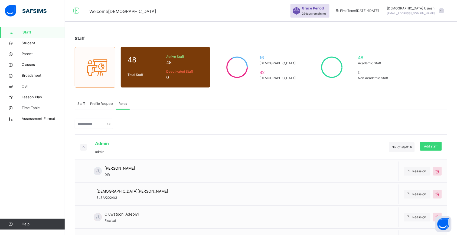
click at [52, 30] on span "Staff" at bounding box center [43, 32] width 42 height 5
click at [407, 6] on span "[DEMOGRAPHIC_DATA][PERSON_NAME]" at bounding box center [411, 8] width 48 height 5
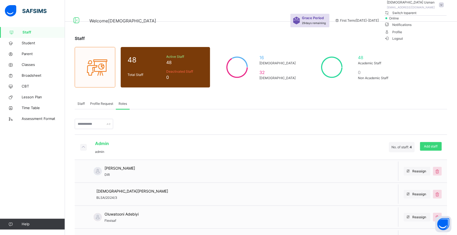
click at [429, 35] on span "Profile" at bounding box center [415, 31] width 62 height 7
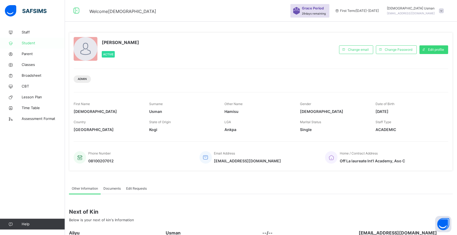
click at [33, 44] on span "Student" at bounding box center [43, 43] width 43 height 5
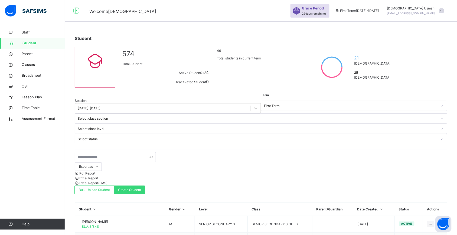
click at [426, 5] on div "Grace Period 29 days remaining First Term / [DATE]-[DATE] [DEMOGRAPHIC_DATA][PE…" at bounding box center [373, 11] width 166 height 22
click at [34, 66] on span "Classes" at bounding box center [43, 64] width 43 height 5
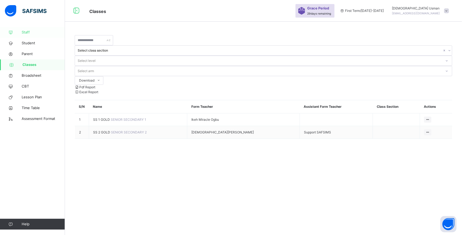
click at [35, 32] on span "Staff" at bounding box center [43, 32] width 43 height 5
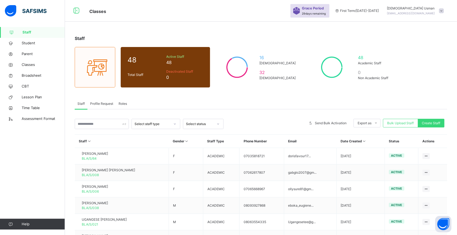
click at [122, 103] on span "Roles" at bounding box center [122, 103] width 8 height 5
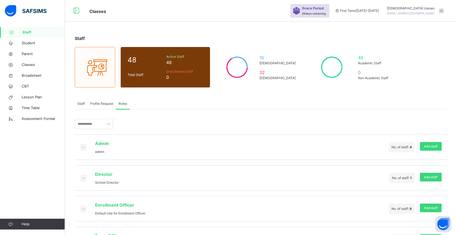
click at [84, 146] on icon at bounding box center [83, 146] width 6 height 5
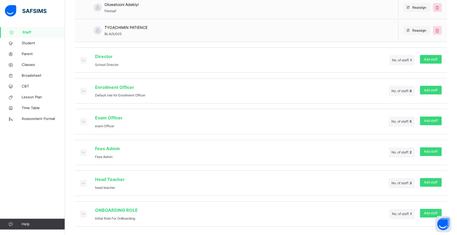
scroll to position [211, 0]
click at [84, 88] on span at bounding box center [83, 91] width 6 height 6
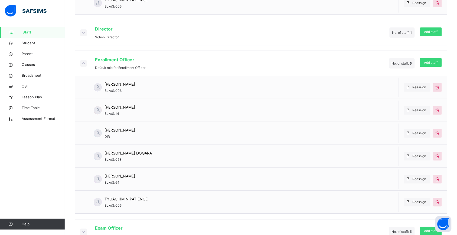
scroll to position [214, 0]
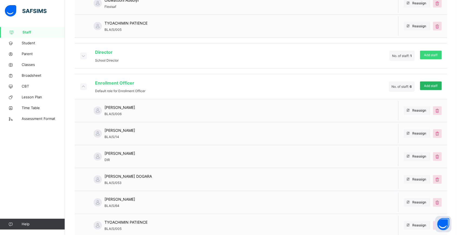
click at [430, 86] on span "Add staff" at bounding box center [431, 86] width 14 height 5
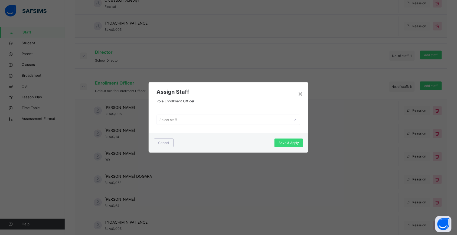
click at [295, 118] on icon at bounding box center [294, 119] width 3 height 5
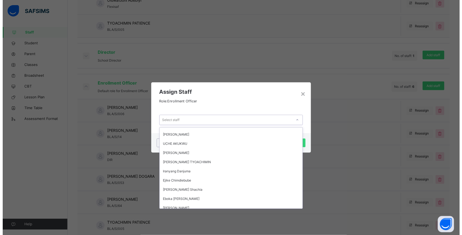
scroll to position [169, 0]
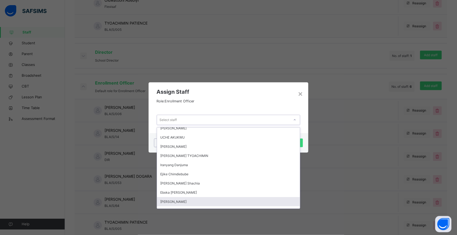
click at [217, 197] on div "[PERSON_NAME]" at bounding box center [228, 201] width 143 height 9
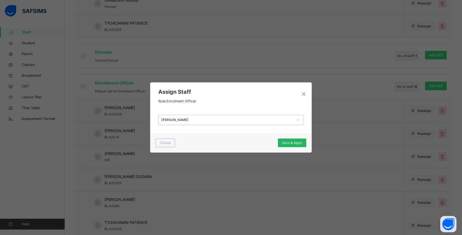
click at [288, 144] on span "Save & Apply" at bounding box center [292, 143] width 20 height 5
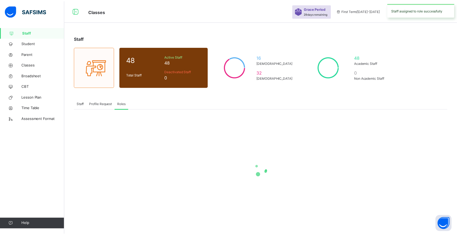
scroll to position [0, 0]
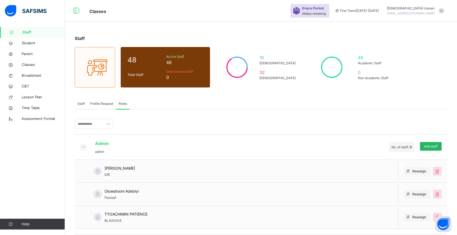
click at [435, 146] on span "Add staff" at bounding box center [431, 146] width 14 height 5
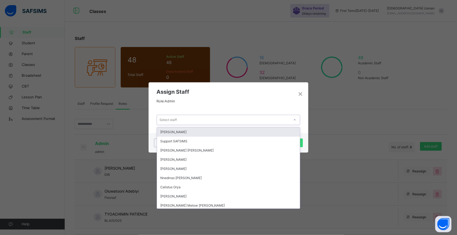
click at [293, 121] on div at bounding box center [294, 120] width 9 height 9
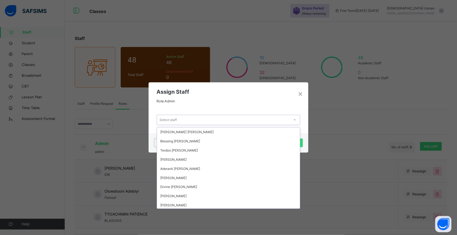
scroll to position [237, 0]
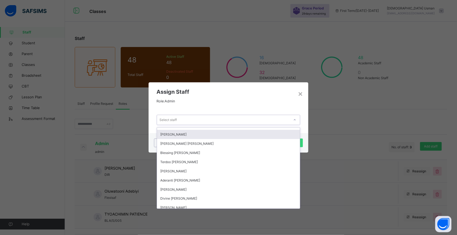
click at [232, 138] on div "[PERSON_NAME]" at bounding box center [228, 134] width 143 height 9
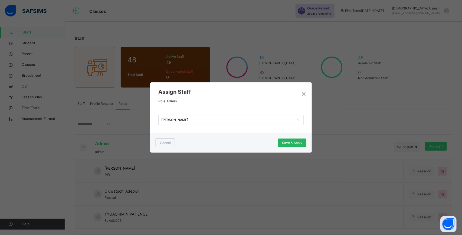
click at [289, 145] on span "Save & Apply" at bounding box center [292, 143] width 20 height 5
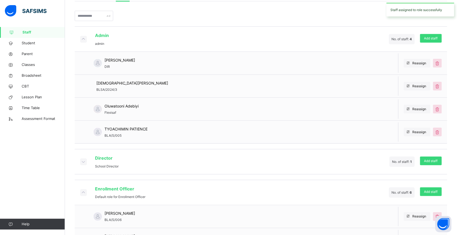
scroll to position [101, 0]
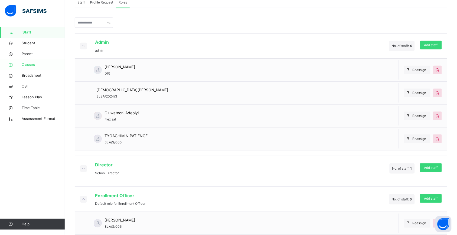
click at [42, 64] on span "Classes" at bounding box center [43, 64] width 43 height 5
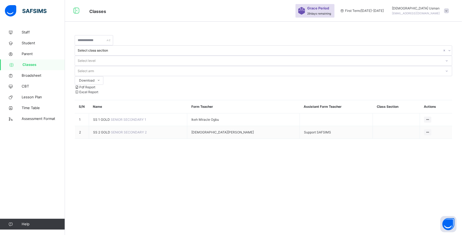
click at [421, 3] on div "Grace Period 29 days remaining First Term / [DATE]-[DATE] [DEMOGRAPHIC_DATA][PE…" at bounding box center [378, 11] width 166 height 22
click at [424, 6] on span "[DEMOGRAPHIC_DATA][PERSON_NAME]" at bounding box center [416, 8] width 48 height 5
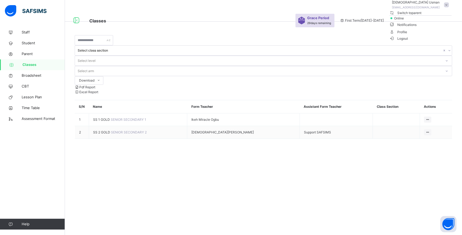
click at [434, 41] on li "Logout" at bounding box center [420, 38] width 62 height 6
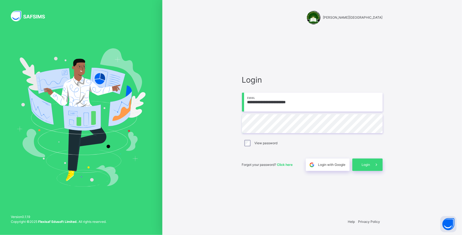
click at [302, 107] on input "**********" at bounding box center [312, 102] width 141 height 19
type input "**********"
click at [363, 165] on span "Login" at bounding box center [366, 165] width 8 height 5
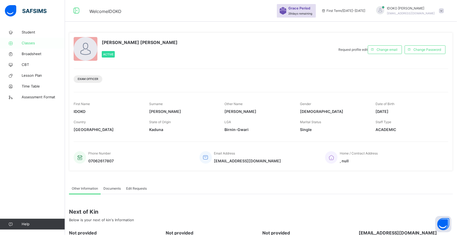
click at [36, 40] on link "Classes" at bounding box center [32, 43] width 65 height 11
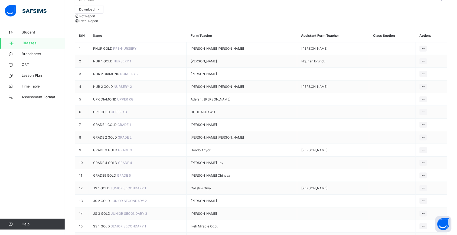
scroll to position [124, 0]
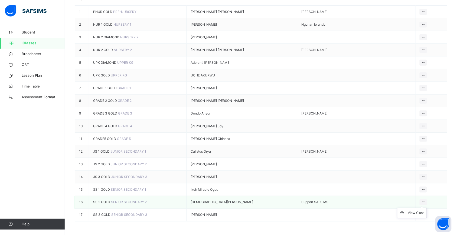
click at [427, 208] on ul "View Class" at bounding box center [412, 213] width 30 height 10
click at [419, 211] on div "View Class" at bounding box center [415, 213] width 17 height 5
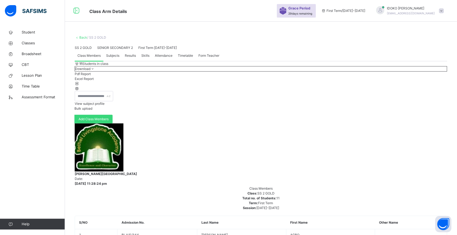
click at [82, 37] on link "Back" at bounding box center [83, 37] width 8 height 4
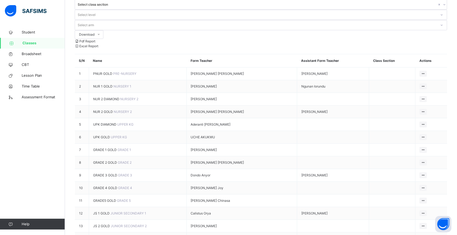
scroll to position [124, 0]
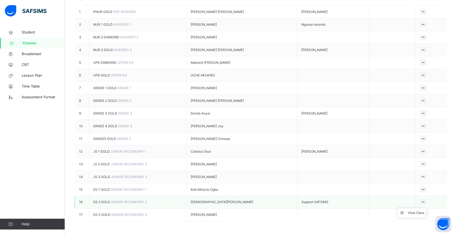
click at [425, 200] on icon at bounding box center [423, 202] width 5 height 4
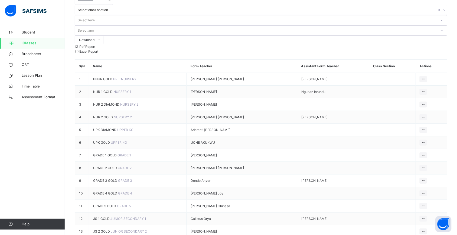
scroll to position [0, 0]
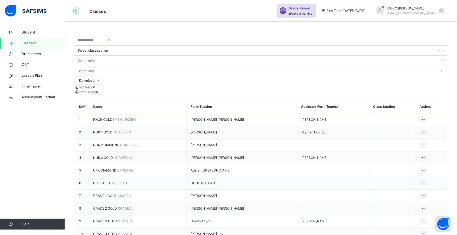
click at [419, 5] on div "Grace Period 29 days remaining First Term / [DATE]-[DATE] [PERSON_NAME] [EMAIL_…" at bounding box center [367, 11] width 180 height 22
click at [420, 8] on span "[PERSON_NAME]" at bounding box center [411, 8] width 48 height 5
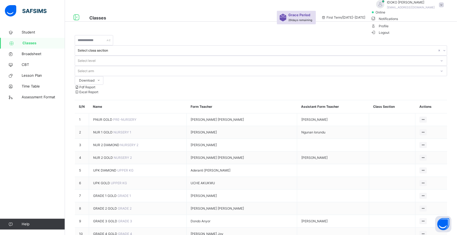
click at [426, 29] on li "Profile" at bounding box center [409, 25] width 76 height 7
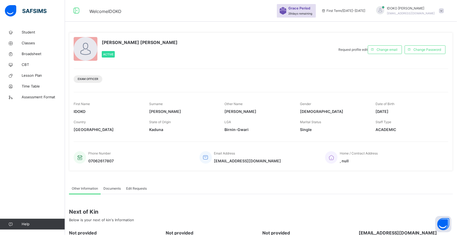
click at [442, 10] on div "[PERSON_NAME] [EMAIL_ADDRESS][DOMAIN_NAME]" at bounding box center [409, 11] width 76 height 10
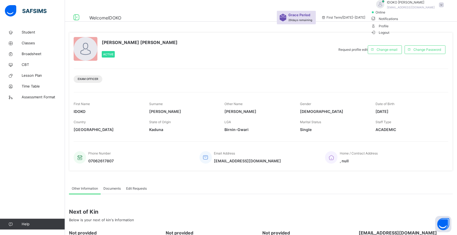
click at [406, 3] on div "Grace Period 29 days remaining First Term / [DATE]-[DATE] [PERSON_NAME] [EMAIL_…" at bounding box center [367, 17] width 180 height 35
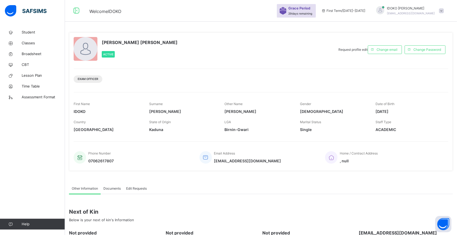
click at [410, 7] on span "[PERSON_NAME]" at bounding box center [411, 8] width 48 height 5
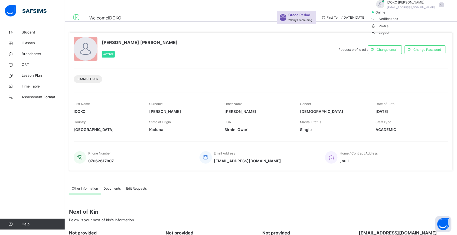
click at [389, 35] on span "Logout" at bounding box center [380, 33] width 19 height 6
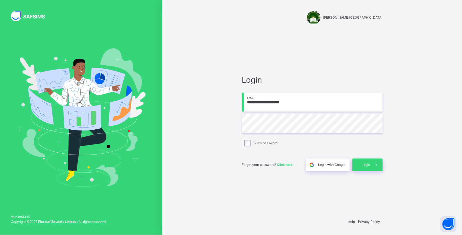
click at [334, 111] on input "**********" at bounding box center [312, 102] width 141 height 19
type input "**********"
click at [359, 166] on div "Login" at bounding box center [367, 165] width 30 height 12
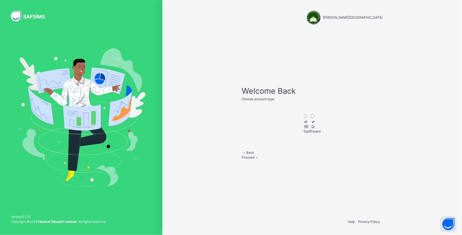
click at [319, 134] on div "Parent" at bounding box center [316, 131] width 10 height 5
click at [304, 125] on icon at bounding box center [306, 127] width 5 height 4
click at [255, 160] on span "Proceed" at bounding box center [248, 158] width 13 height 4
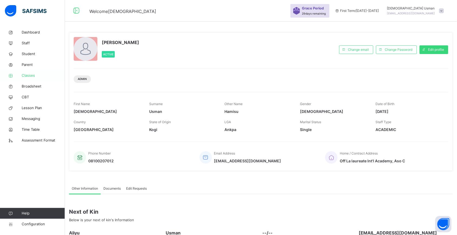
click at [34, 77] on span "Classes" at bounding box center [43, 75] width 43 height 5
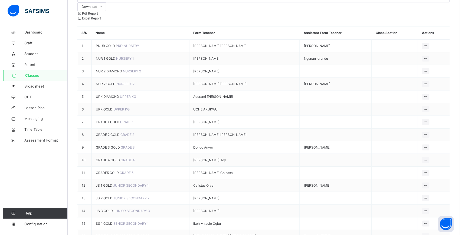
scroll to position [124, 0]
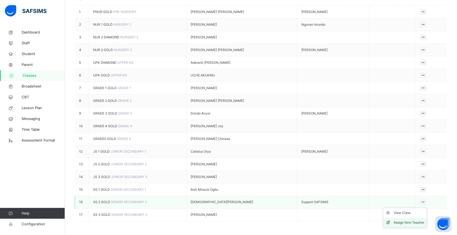
click at [412, 220] on div "Assign form Teacher" at bounding box center [408, 222] width 31 height 5
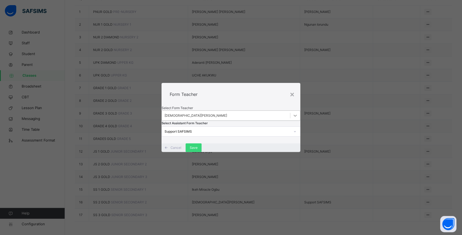
click at [290, 111] on div at bounding box center [295, 116] width 10 height 10
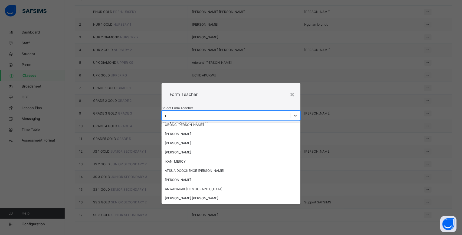
scroll to position [378, 0]
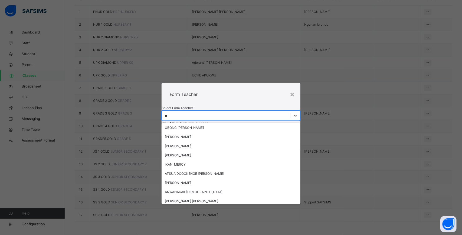
type input "***"
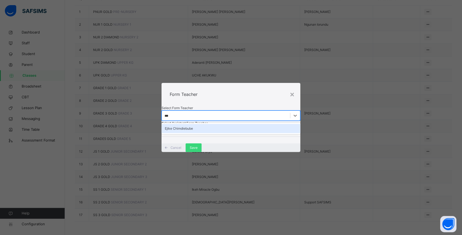
scroll to position [0, 0]
click at [232, 124] on div "Ejike Chimdiebube" at bounding box center [231, 128] width 139 height 9
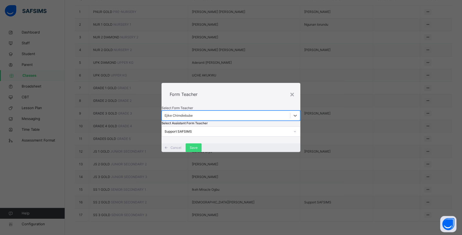
click at [290, 135] on div at bounding box center [294, 131] width 9 height 9
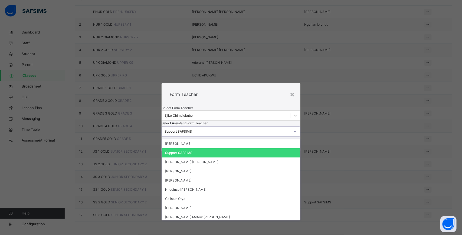
click at [270, 134] on div "Support SAFSIMS" at bounding box center [227, 131] width 126 height 5
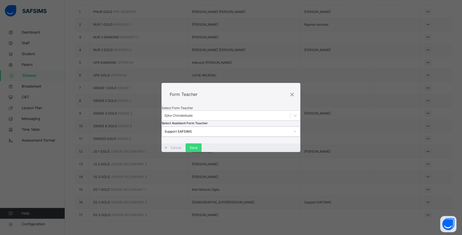
type input "*"
drag, startPoint x: 270, startPoint y: 133, endPoint x: 270, endPoint y: 129, distance: 3.5
click at [270, 129] on div "Select Form Teacher [PERSON_NAME] Select Assistant Form Teacher 0 results avail…" at bounding box center [231, 125] width 139 height 38
click at [197, 150] on span "Save" at bounding box center [194, 148] width 8 height 5
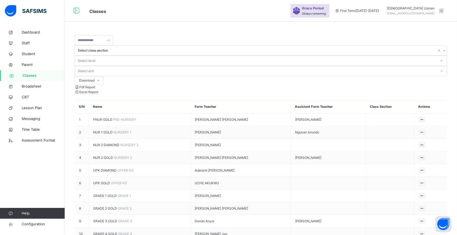
click at [409, 9] on span "[DEMOGRAPHIC_DATA][PERSON_NAME]" at bounding box center [411, 8] width 48 height 5
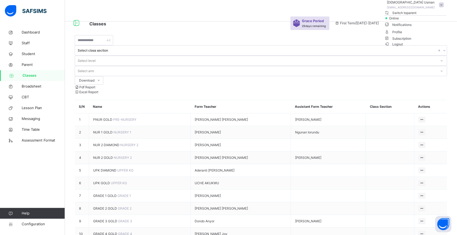
click at [433, 35] on span "Profile" at bounding box center [415, 31] width 62 height 7
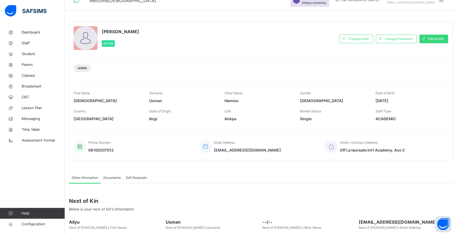
scroll to position [2, 0]
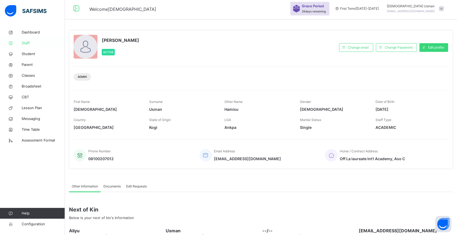
click at [32, 46] on link "Staff" at bounding box center [32, 43] width 65 height 11
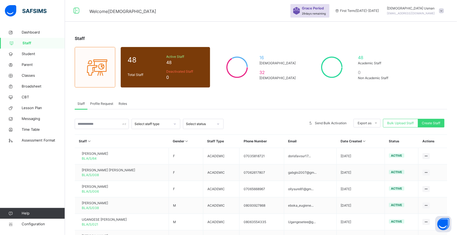
click at [122, 101] on span "Roles" at bounding box center [122, 103] width 8 height 5
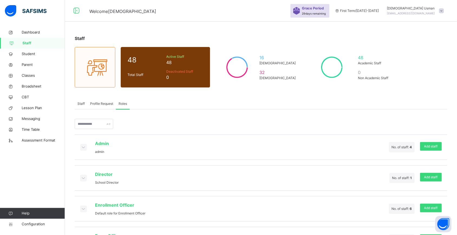
click at [80, 144] on span at bounding box center [83, 147] width 6 height 6
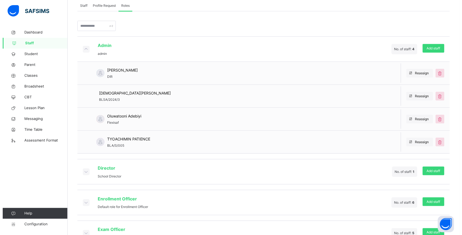
scroll to position [68, 0]
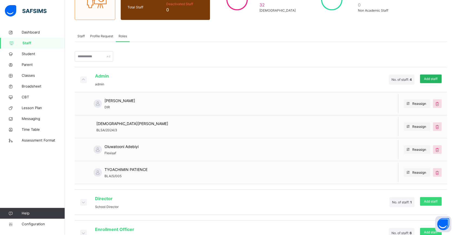
click at [436, 78] on span "Add staff" at bounding box center [431, 79] width 14 height 5
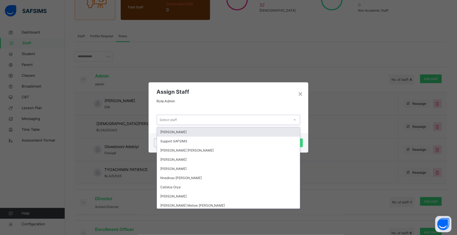
click at [292, 120] on div at bounding box center [294, 120] width 9 height 9
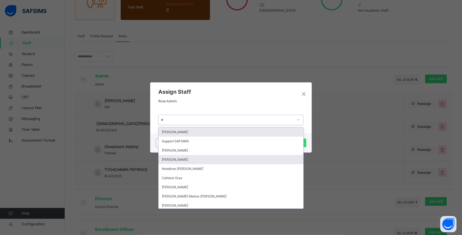
type input "**"
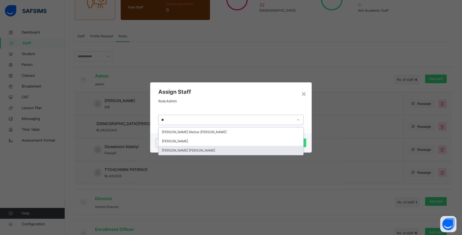
click at [236, 150] on div "[PERSON_NAME] [PERSON_NAME]" at bounding box center [231, 150] width 145 height 9
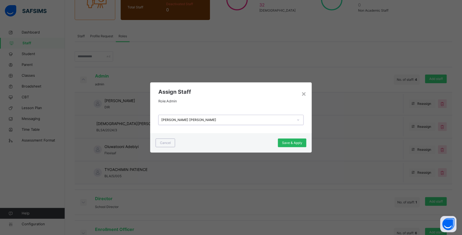
click at [300, 139] on div "Save & Apply" at bounding box center [292, 143] width 28 height 9
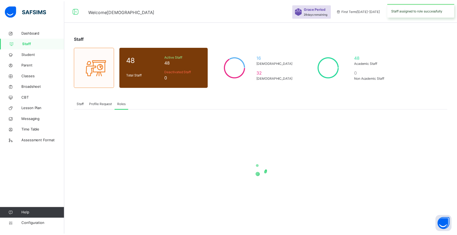
scroll to position [0, 0]
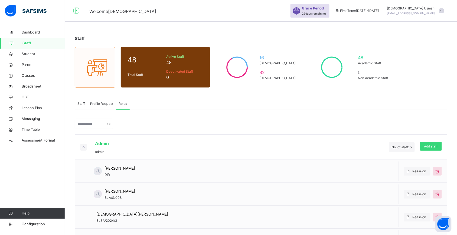
click at [419, 8] on span "[DEMOGRAPHIC_DATA][PERSON_NAME]" at bounding box center [411, 8] width 48 height 5
